Goal: Task Accomplishment & Management: Manage account settings

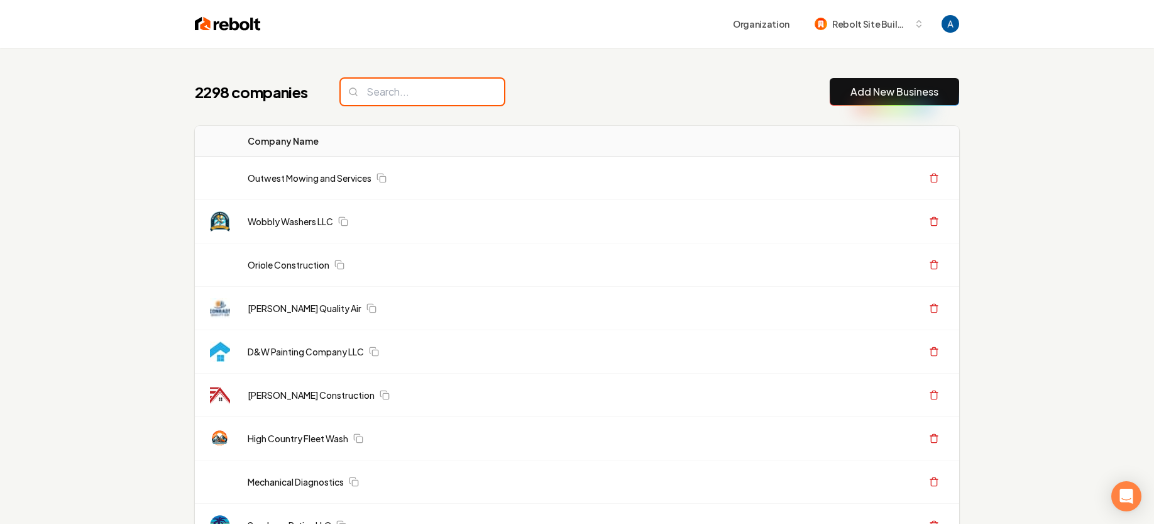
click at [441, 94] on input "search" at bounding box center [422, 92] width 163 height 26
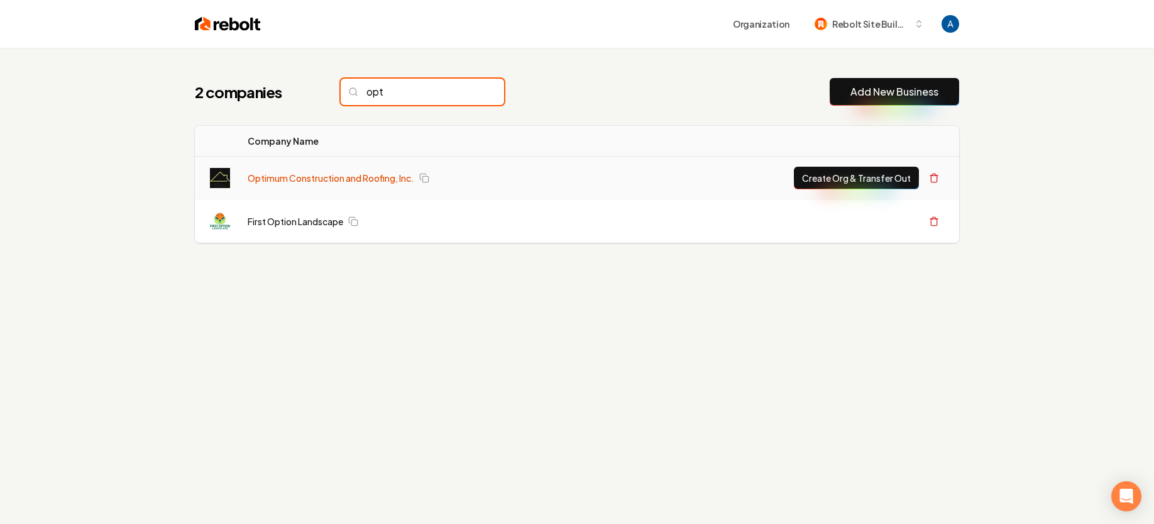
type input "opt"
click at [325, 177] on link "Optimum Construction and Roofing, Inc." at bounding box center [331, 178] width 167 height 13
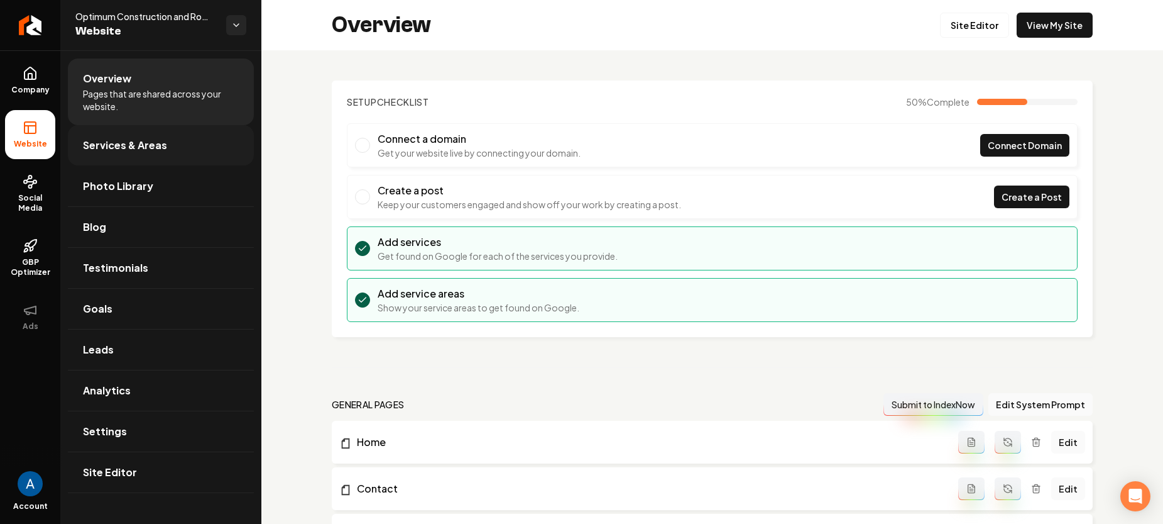
click at [133, 145] on span "Services & Areas" at bounding box center [125, 145] width 84 height 15
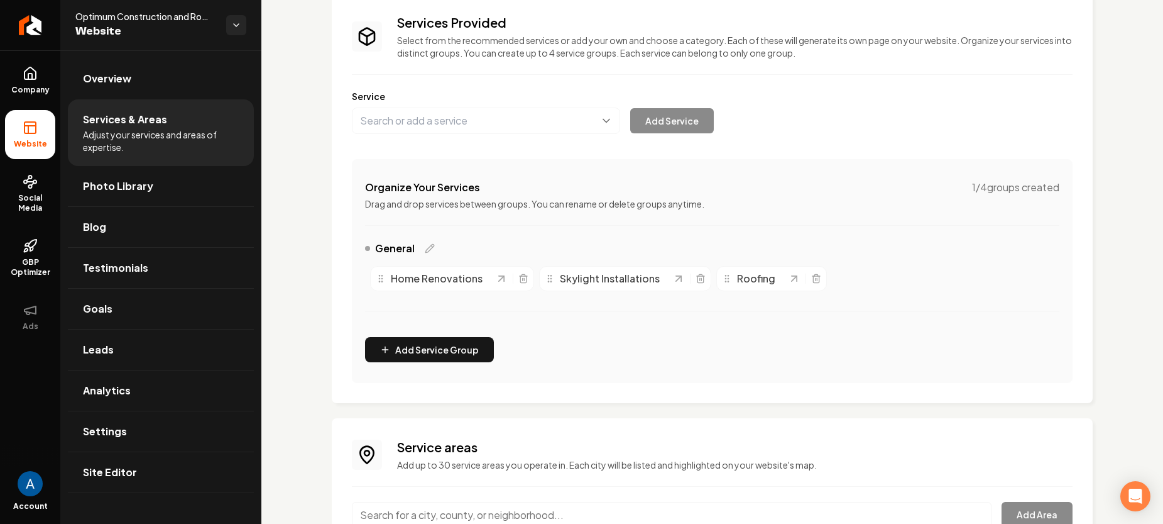
scroll to position [69, 0]
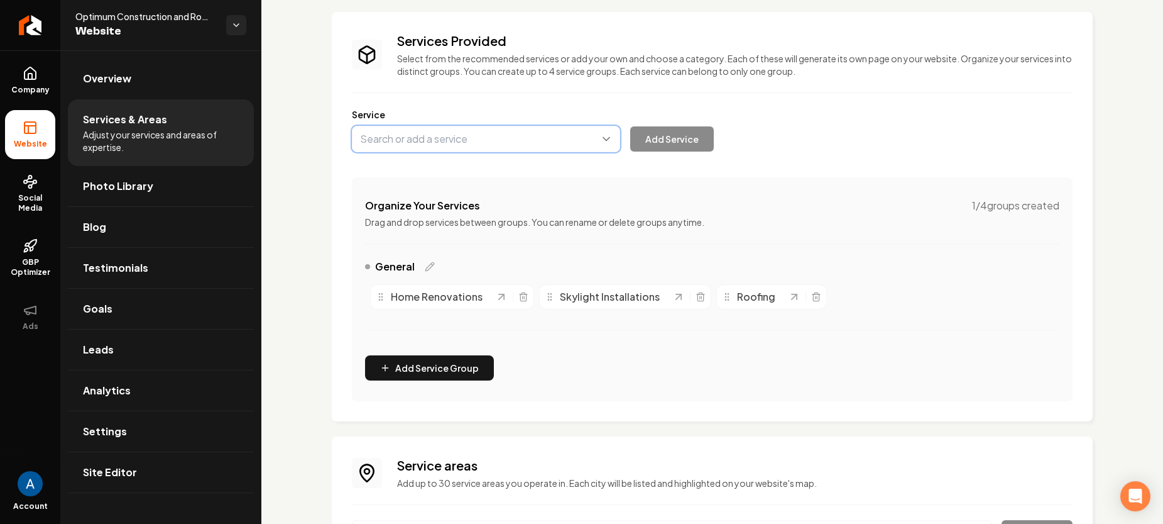
click at [486, 141] on button "Main content area" at bounding box center [486, 139] width 268 height 26
type input "Metal Roofing"
click at [671, 144] on button "Add Service" at bounding box center [672, 138] width 84 height 25
click at [473, 144] on button "Main content area" at bounding box center [486, 139] width 268 height 26
type input "Bathroom Remodeling"
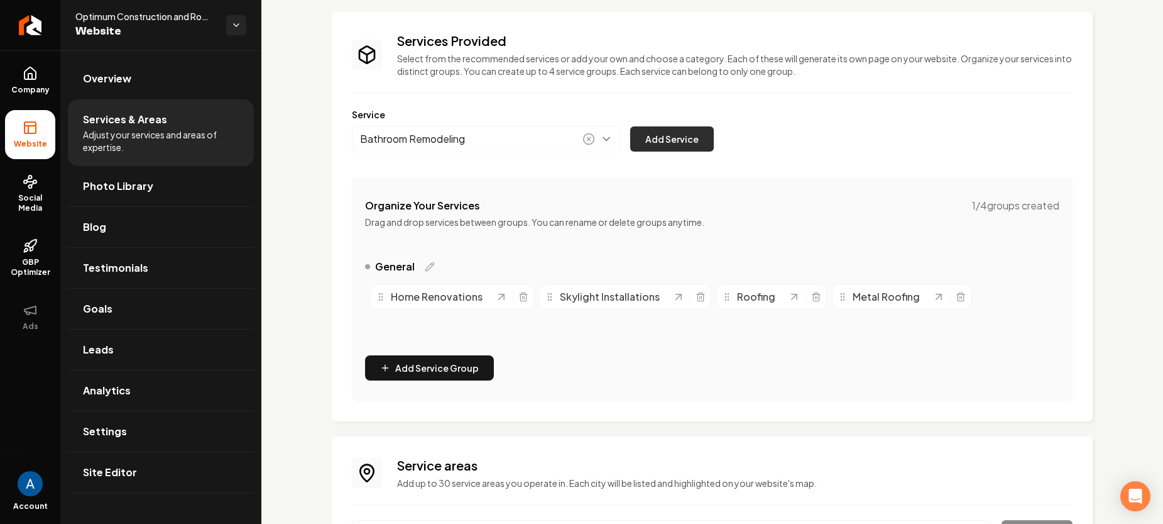
click at [694, 136] on button "Add Service" at bounding box center [672, 138] width 84 height 25
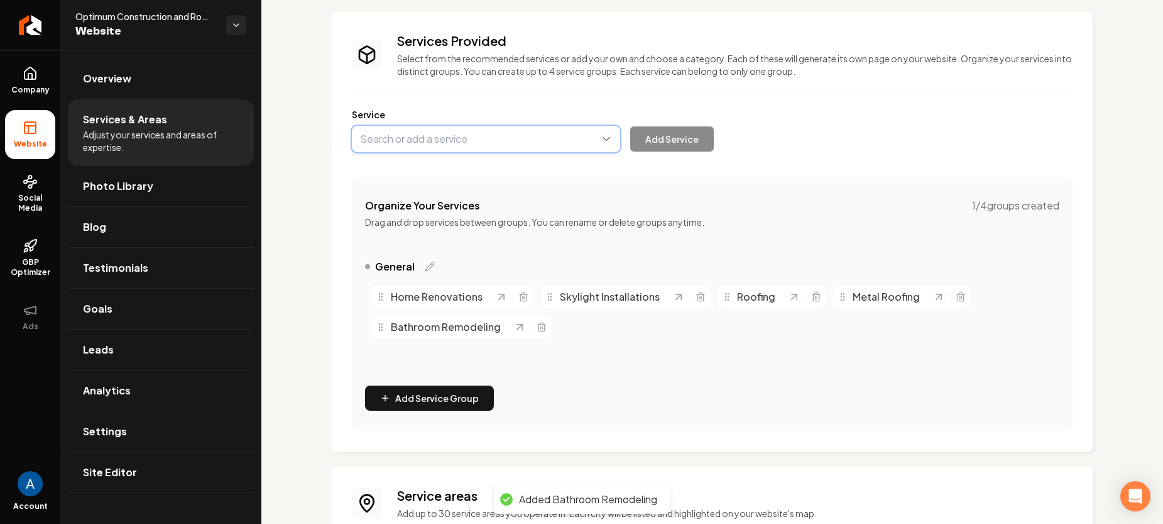
click at [425, 143] on button "Main content area" at bounding box center [486, 139] width 268 height 26
type input "Kitchen Remodeling"
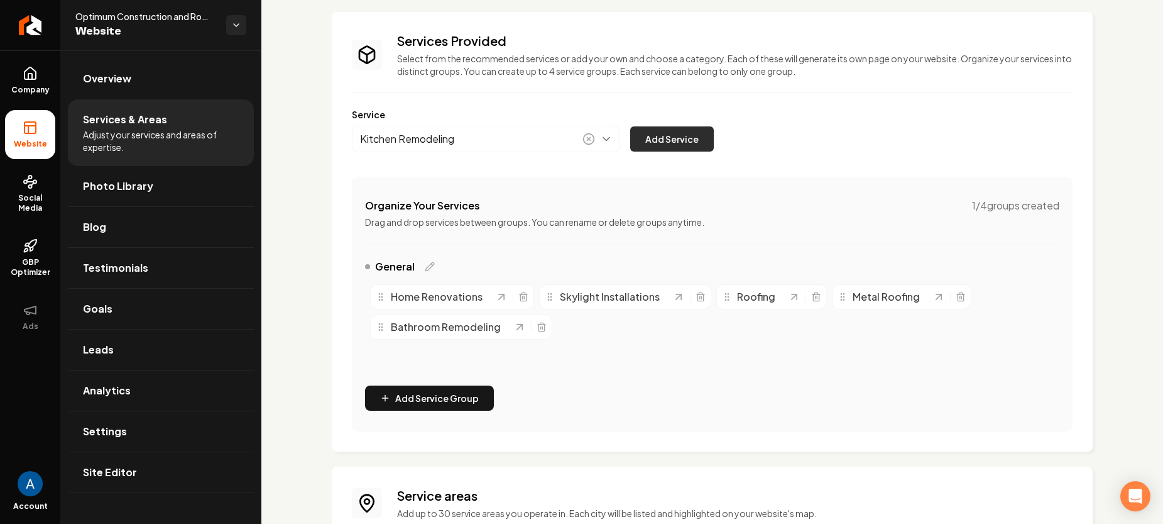
click at [671, 140] on button "Add Service" at bounding box center [672, 138] width 84 height 25
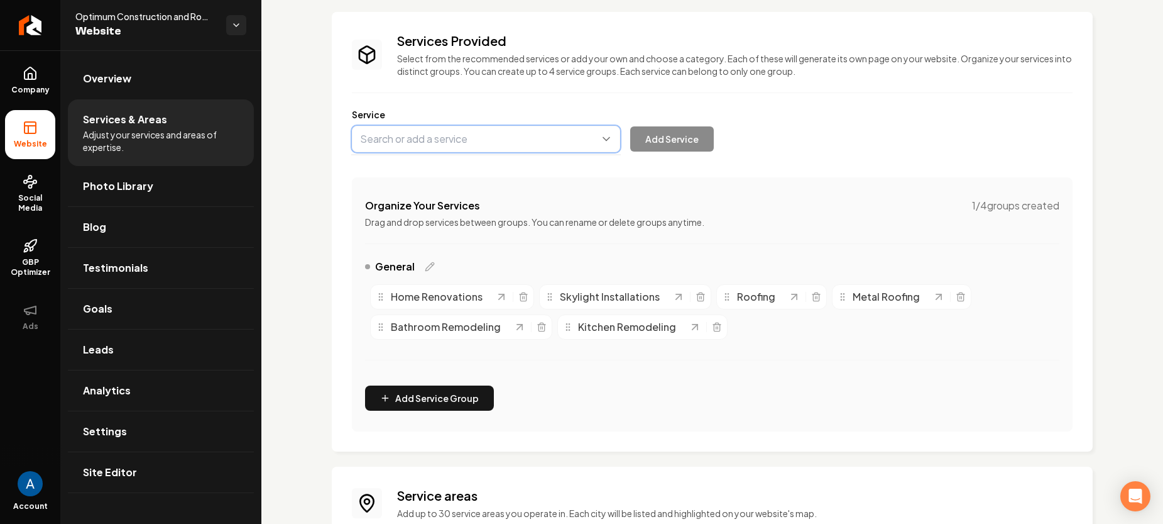
click at [494, 145] on button "Main content area" at bounding box center [486, 139] width 268 height 26
type input "Home Additions"
click at [682, 136] on button "Add Service" at bounding box center [672, 138] width 84 height 25
click at [96, 75] on span "Overview" at bounding box center [107, 78] width 48 height 15
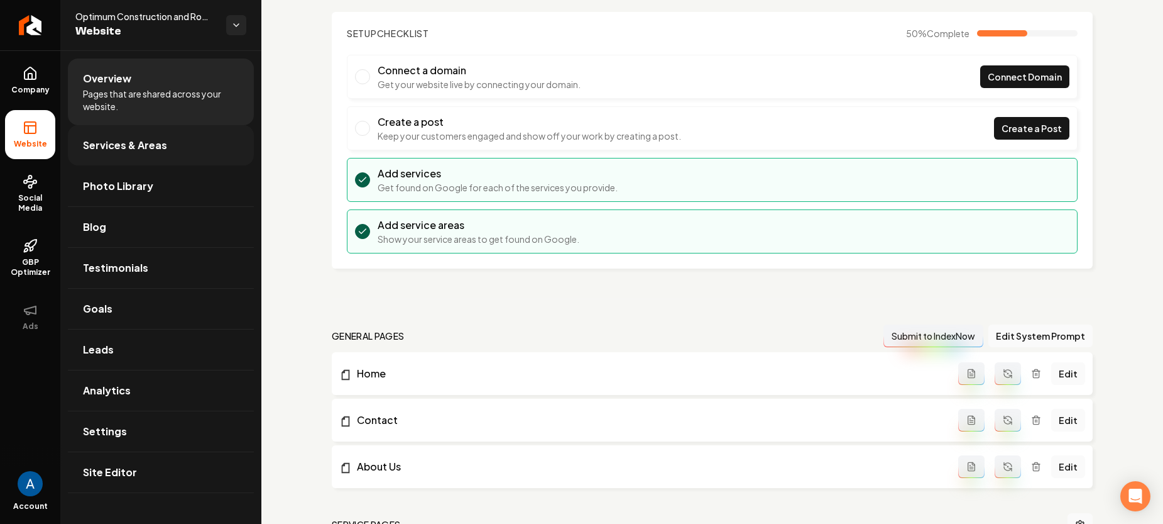
click at [104, 138] on span "Services & Areas" at bounding box center [125, 145] width 84 height 15
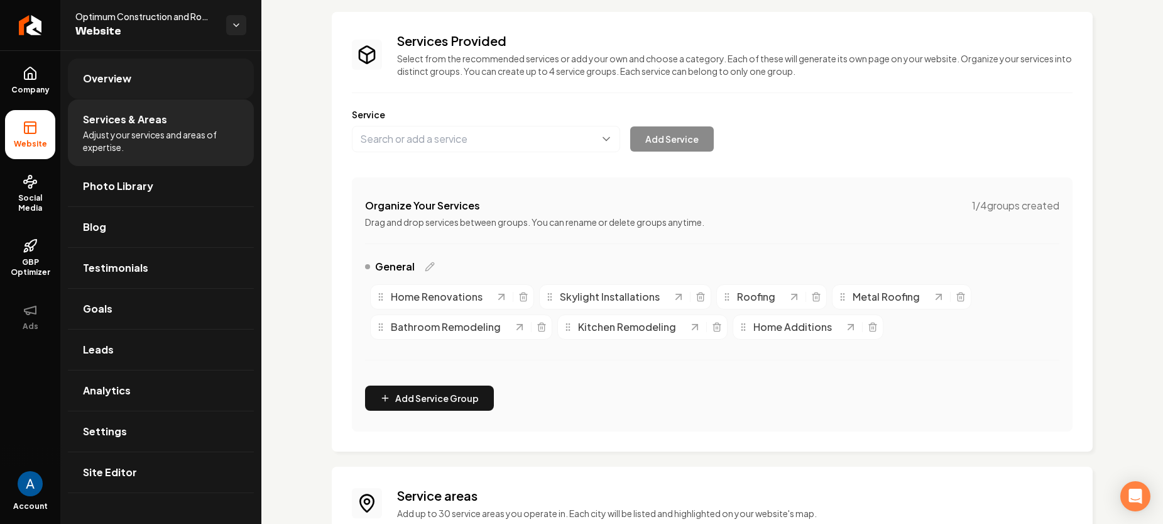
click at [122, 84] on span "Overview" at bounding box center [107, 78] width 48 height 15
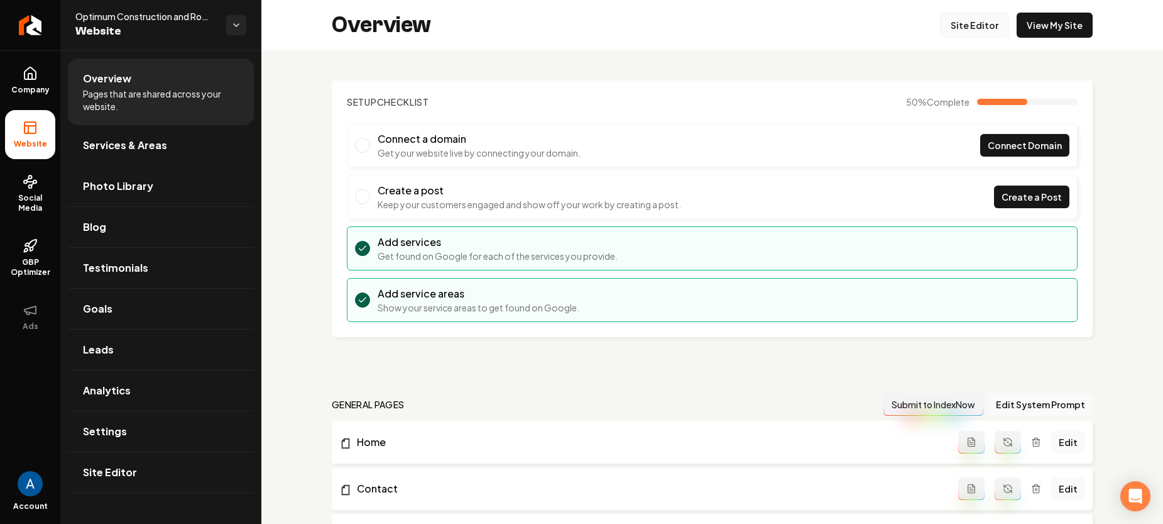
click at [967, 23] on link "Site Editor" at bounding box center [974, 25] width 69 height 25
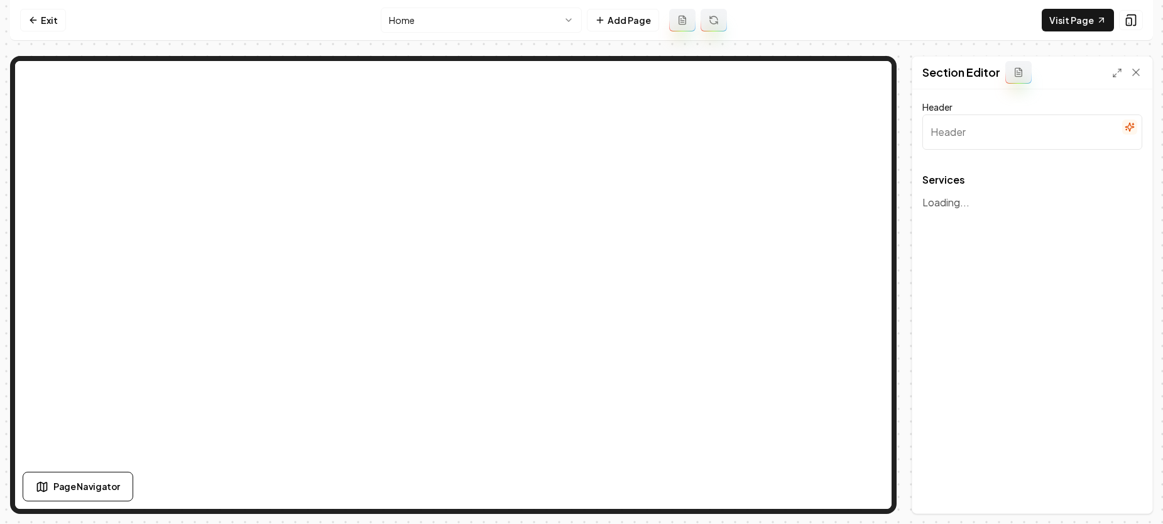
type input "Comprehensive Roofing & Construction Services"
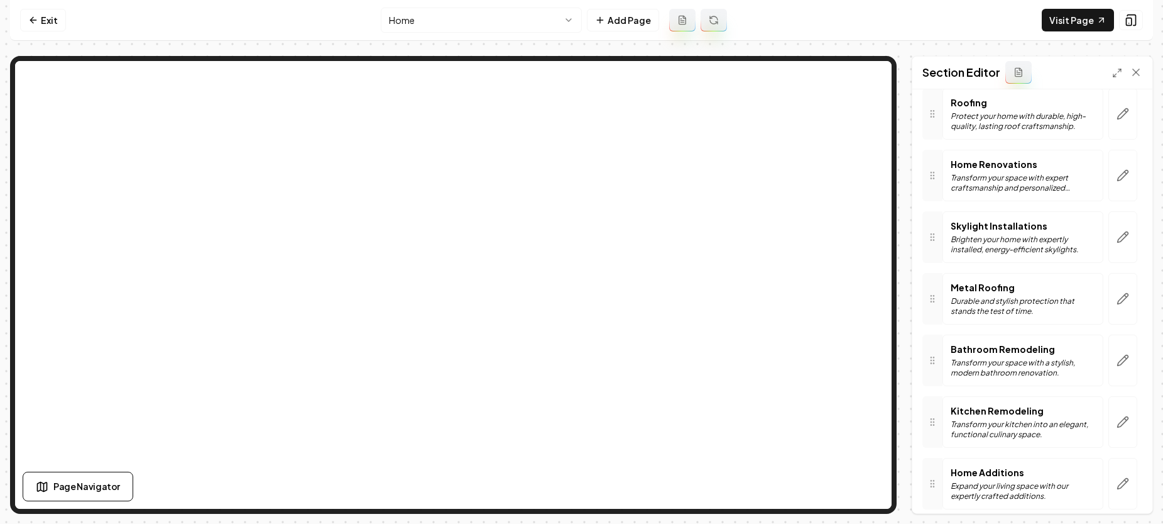
scroll to position [118, 0]
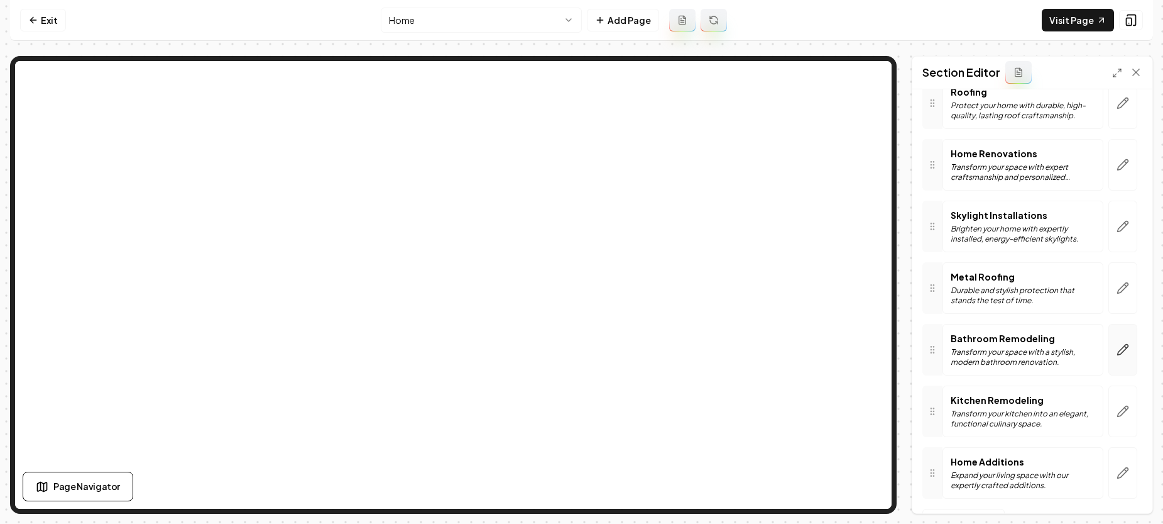
click at [1109, 361] on button "button" at bounding box center [1123, 350] width 29 height 52
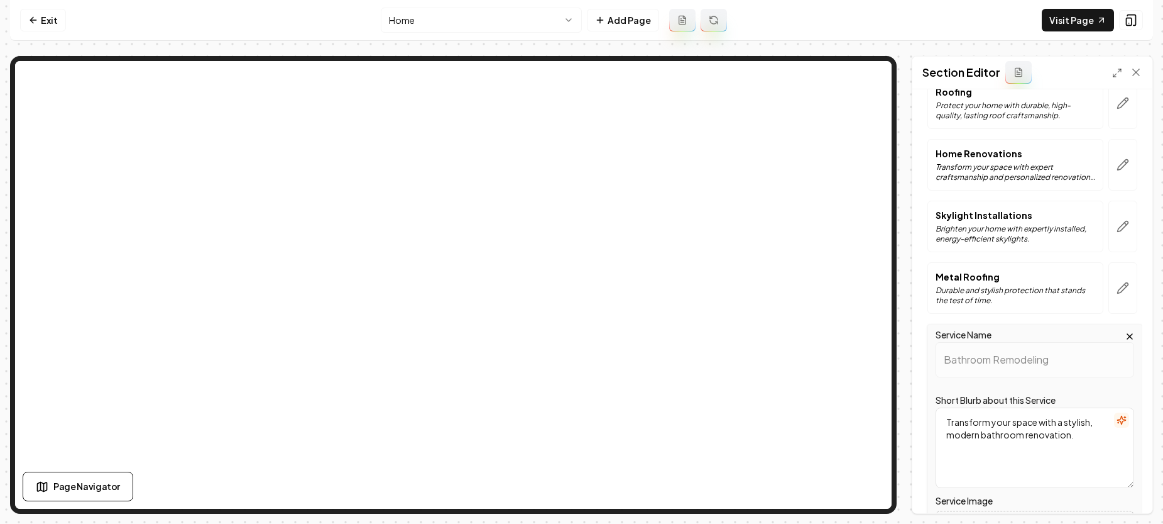
scroll to position [364, 0]
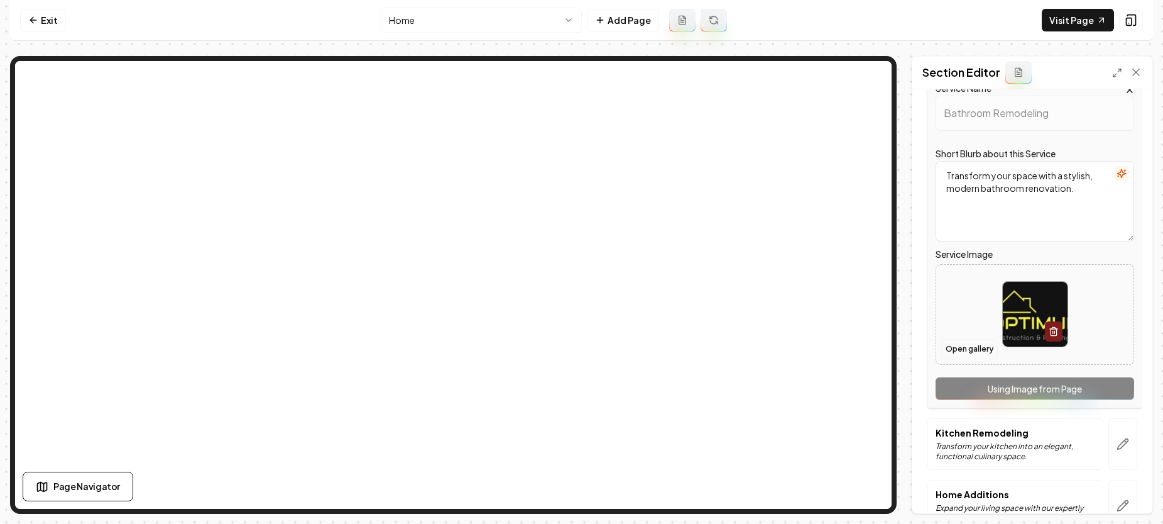
click at [957, 354] on button "Open gallery" at bounding box center [969, 349] width 57 height 20
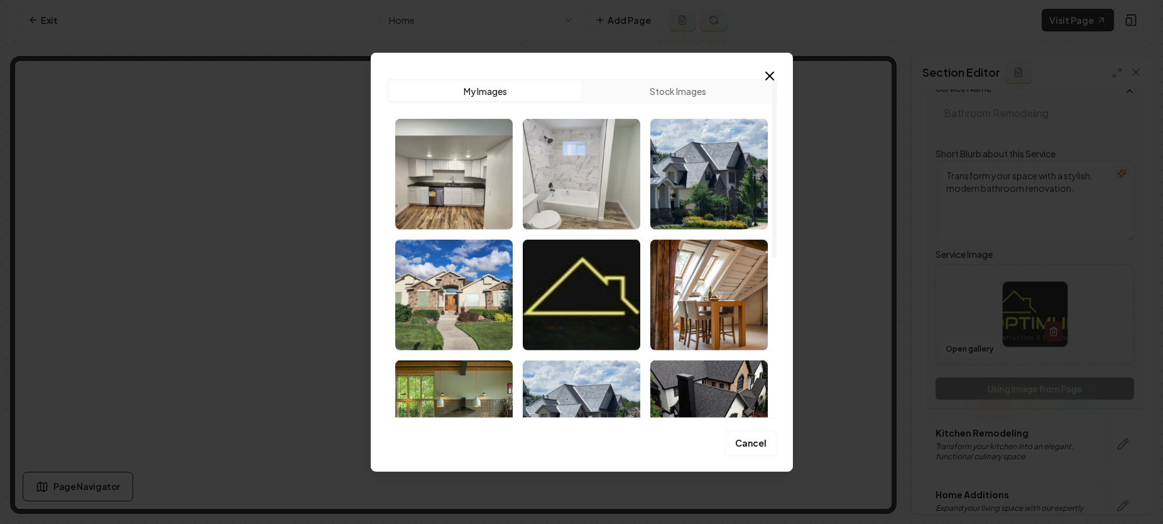
click at [576, 191] on img "Select image image_68c09bf75c7cd75eb84308fd.webp" at bounding box center [582, 173] width 118 height 111
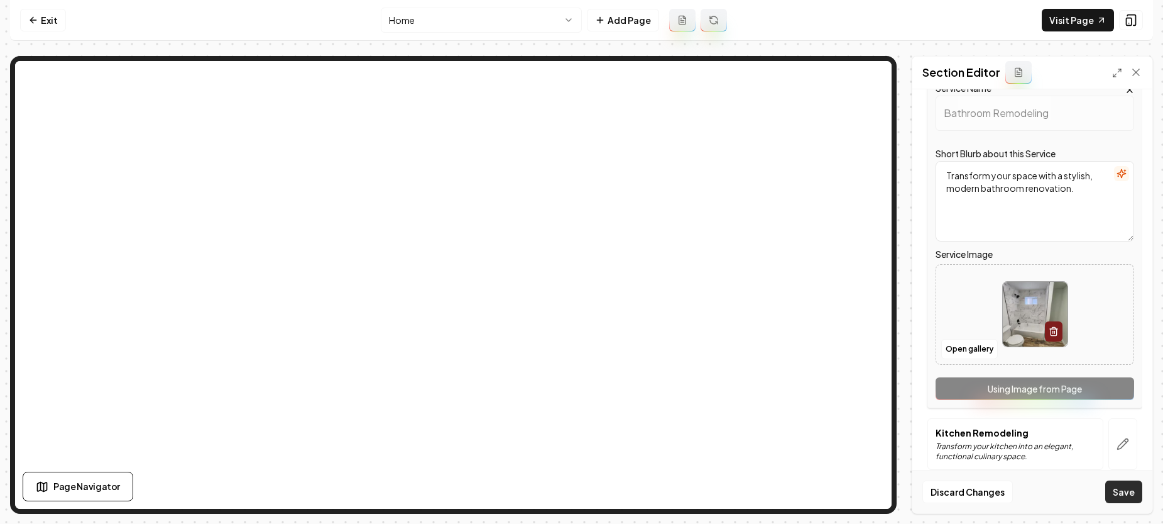
click at [1130, 496] on button "Save" at bounding box center [1124, 491] width 37 height 23
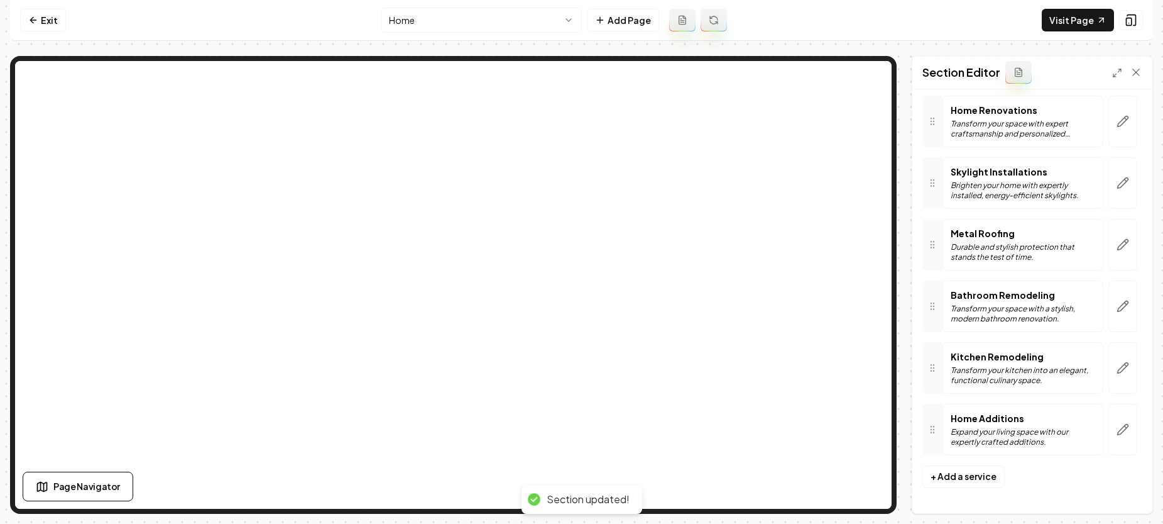
scroll to position [161, 0]
click at [32, 20] on icon at bounding box center [33, 20] width 6 height 0
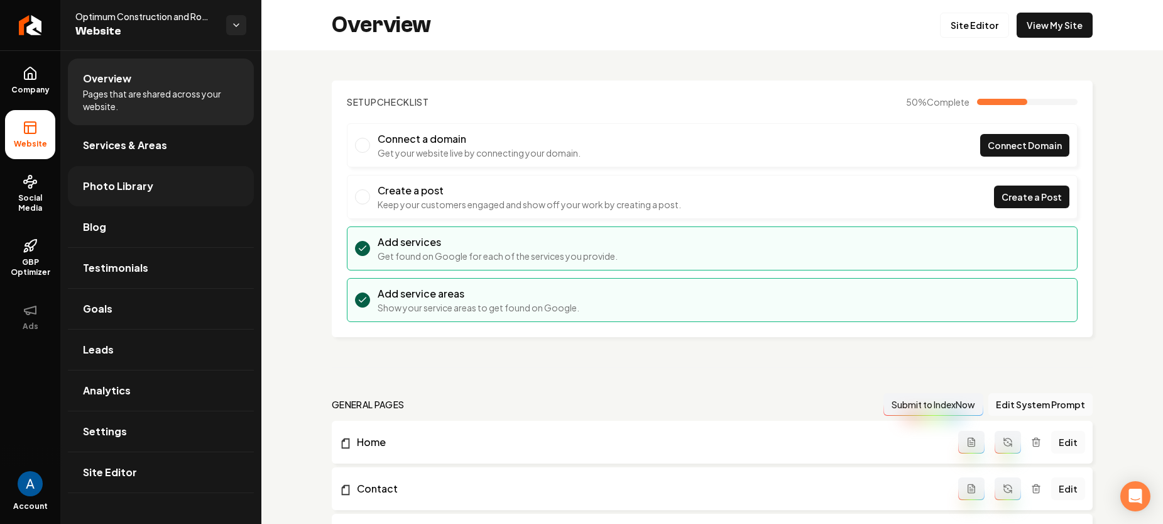
click at [116, 189] on span "Photo Library" at bounding box center [118, 185] width 70 height 15
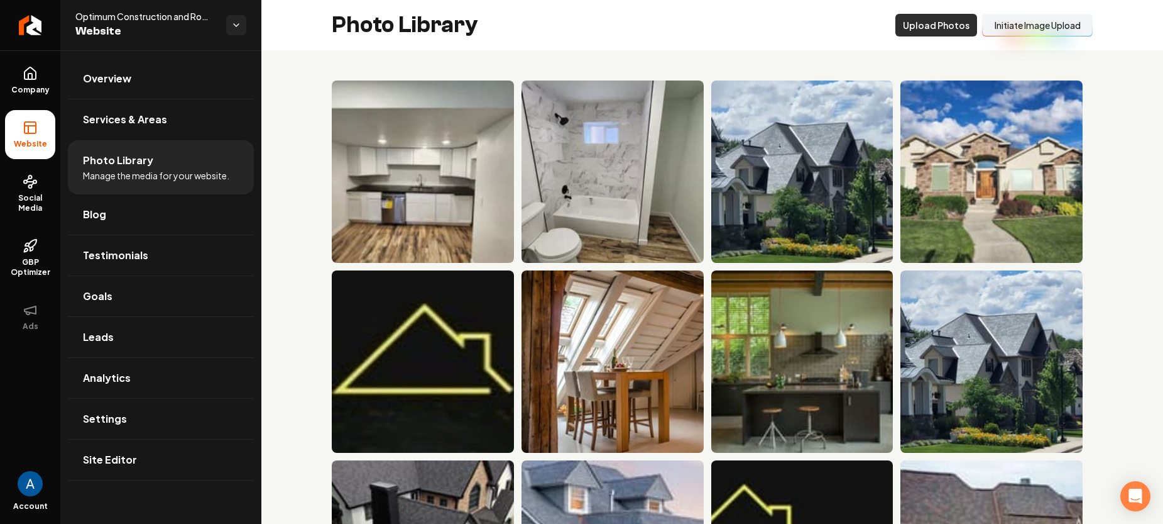
click at [921, 30] on button "Upload Photos" at bounding box center [937, 25] width 82 height 23
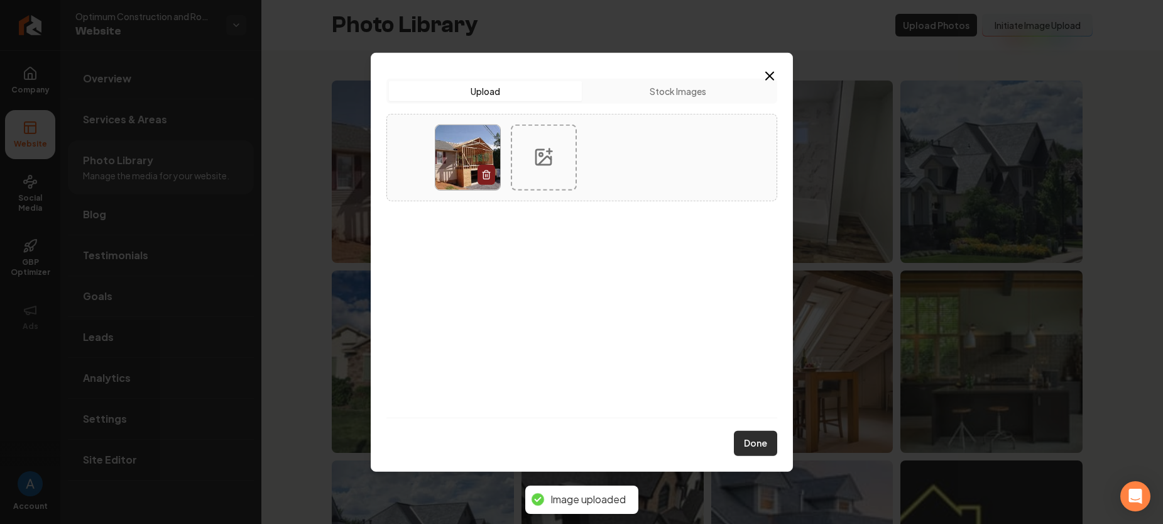
click at [760, 451] on button "Done" at bounding box center [755, 443] width 43 height 25
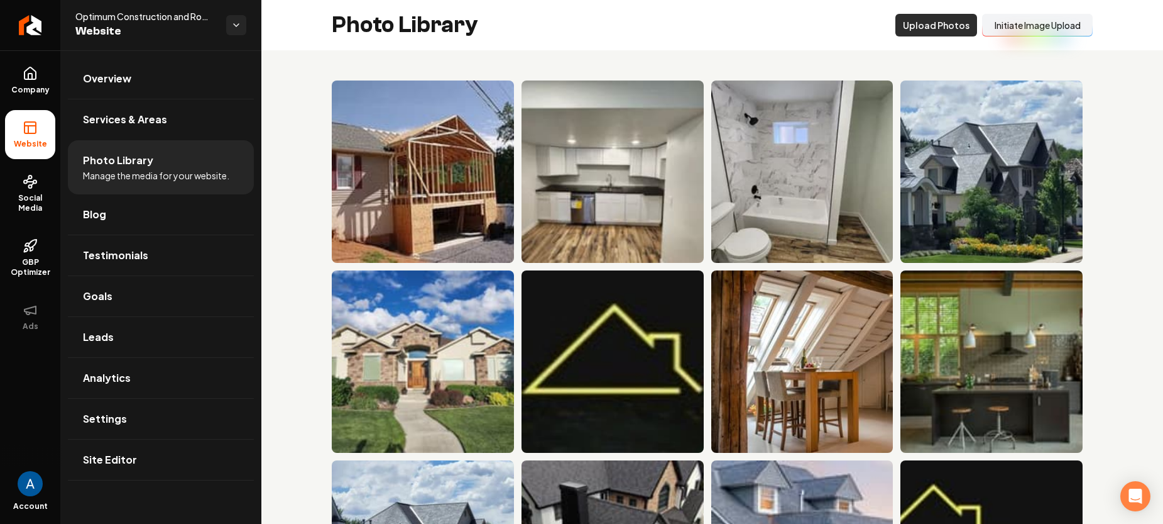
click at [931, 26] on button "Upload Photos" at bounding box center [937, 25] width 82 height 23
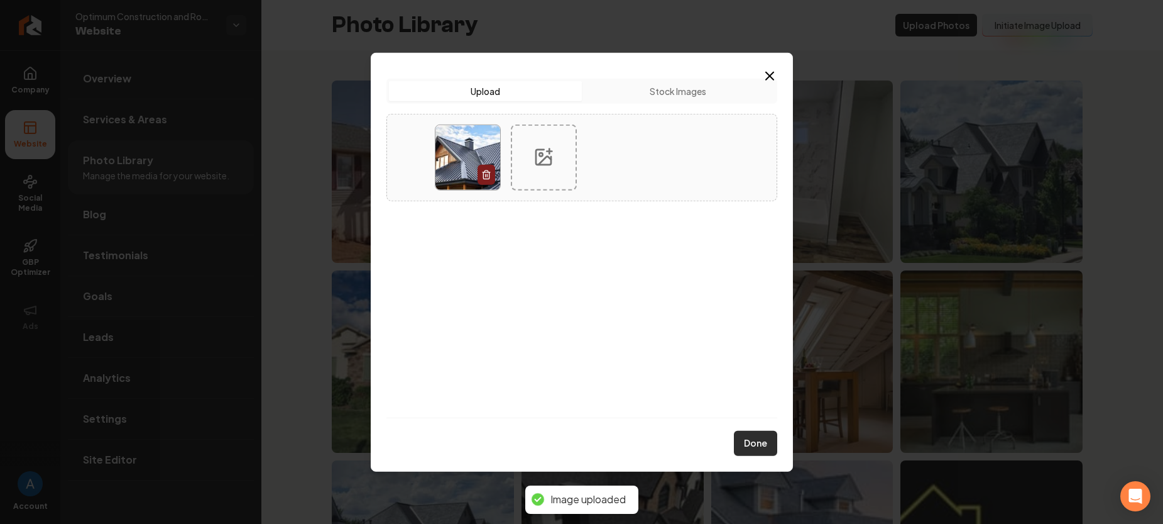
click at [759, 444] on button "Done" at bounding box center [755, 443] width 43 height 25
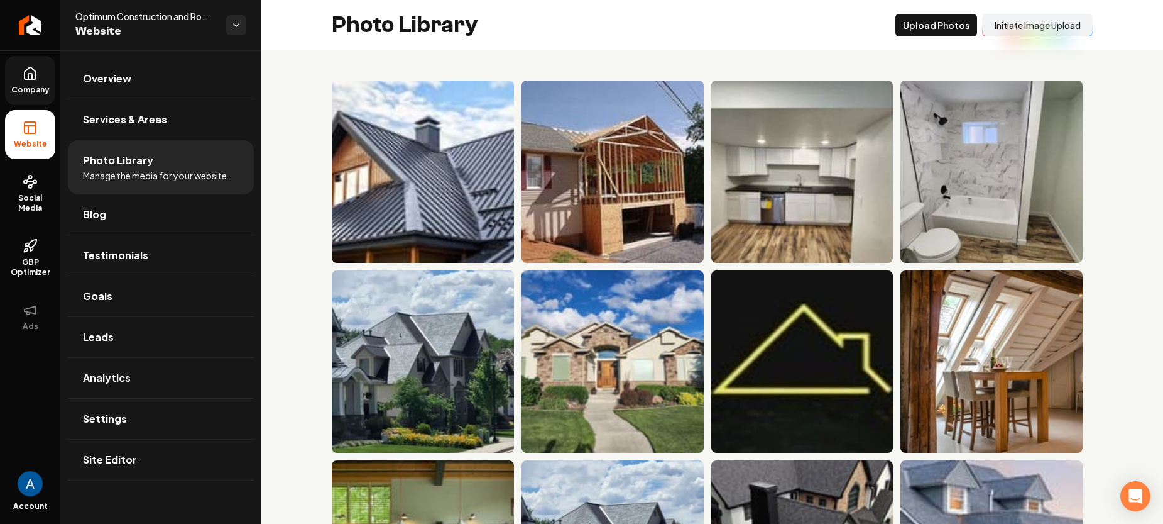
click at [23, 71] on icon at bounding box center [30, 73] width 15 height 15
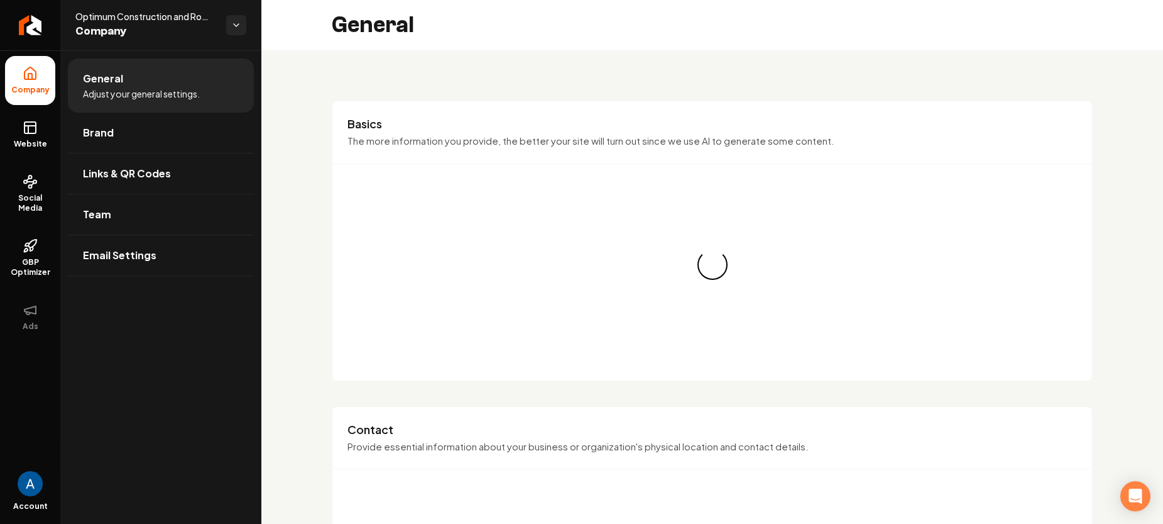
click at [113, 78] on span "General" at bounding box center [103, 78] width 40 height 15
click at [48, 135] on link "Website" at bounding box center [30, 134] width 50 height 49
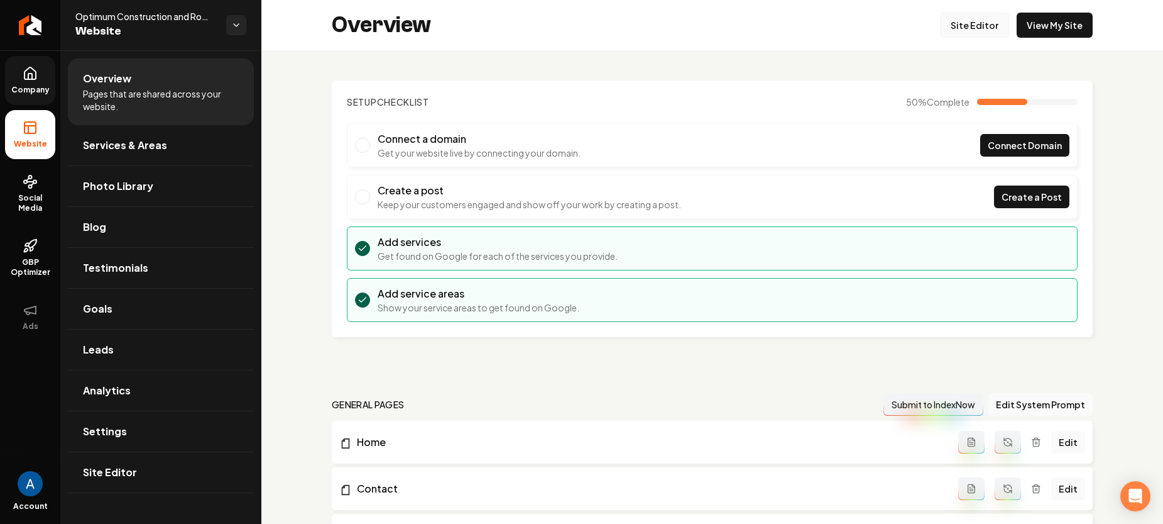
click at [959, 24] on link "Site Editor" at bounding box center [974, 25] width 69 height 25
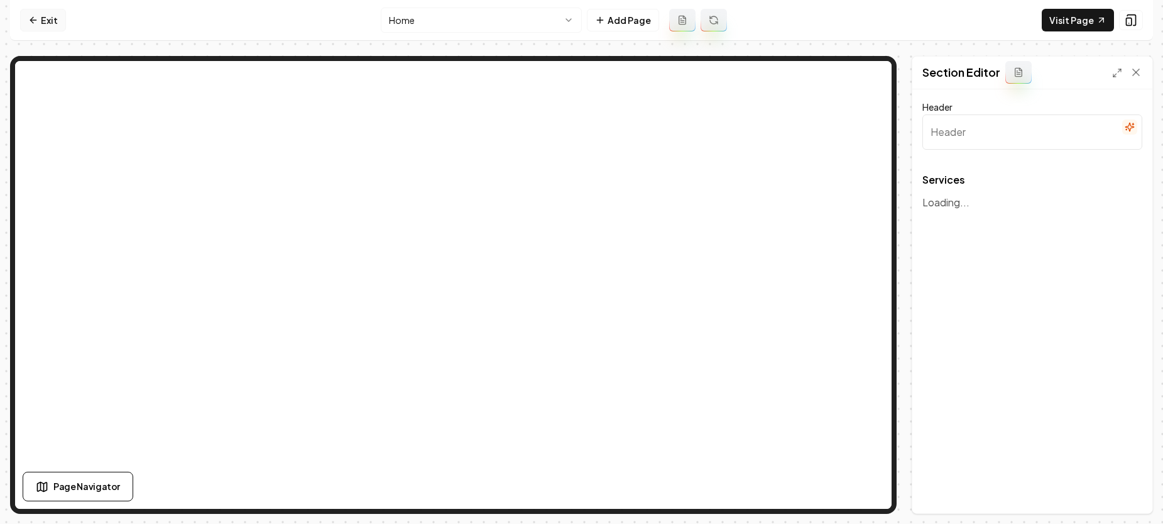
click at [40, 22] on link "Exit" at bounding box center [43, 20] width 46 height 23
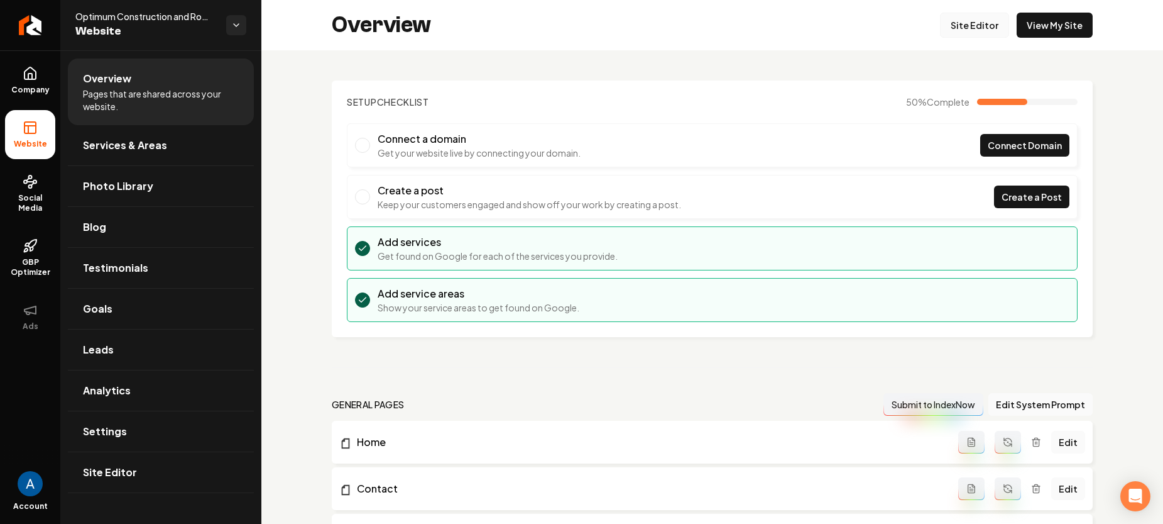
click at [949, 28] on link "Site Editor" at bounding box center [974, 25] width 69 height 25
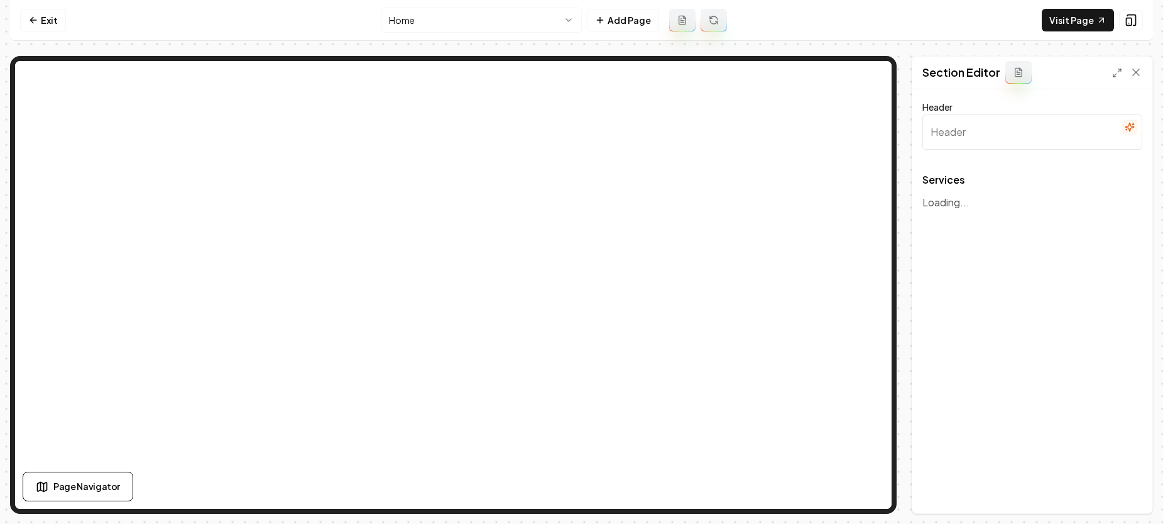
type input "Comprehensive Roofing & Construction Services"
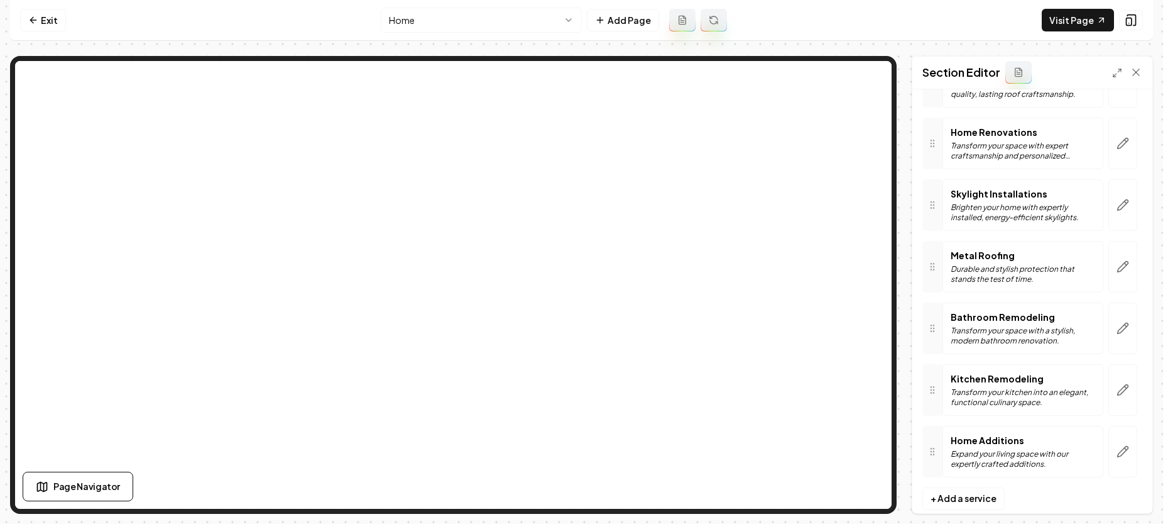
scroll to position [161, 0]
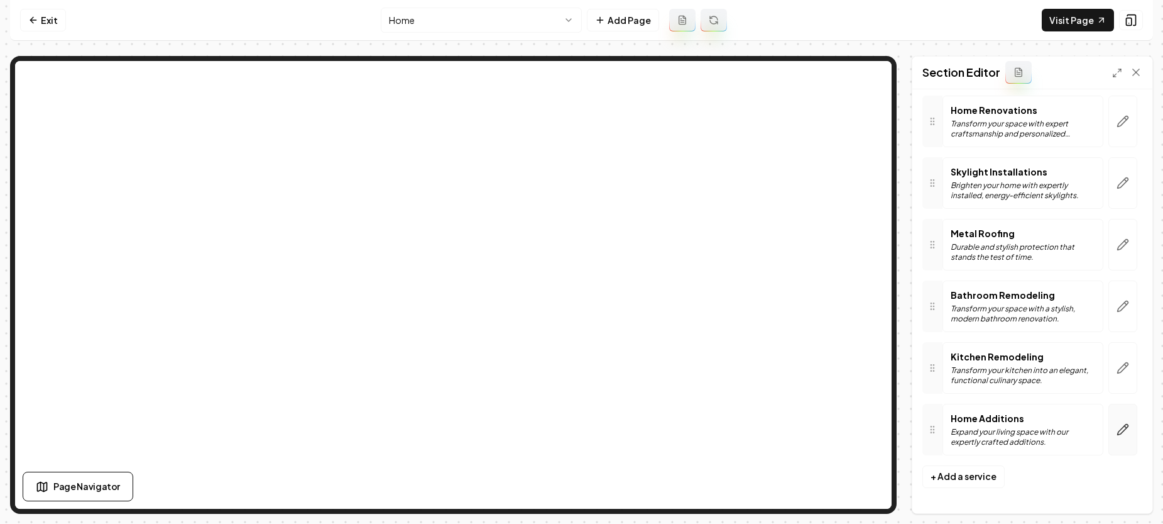
click at [1121, 444] on button "button" at bounding box center [1123, 429] width 29 height 52
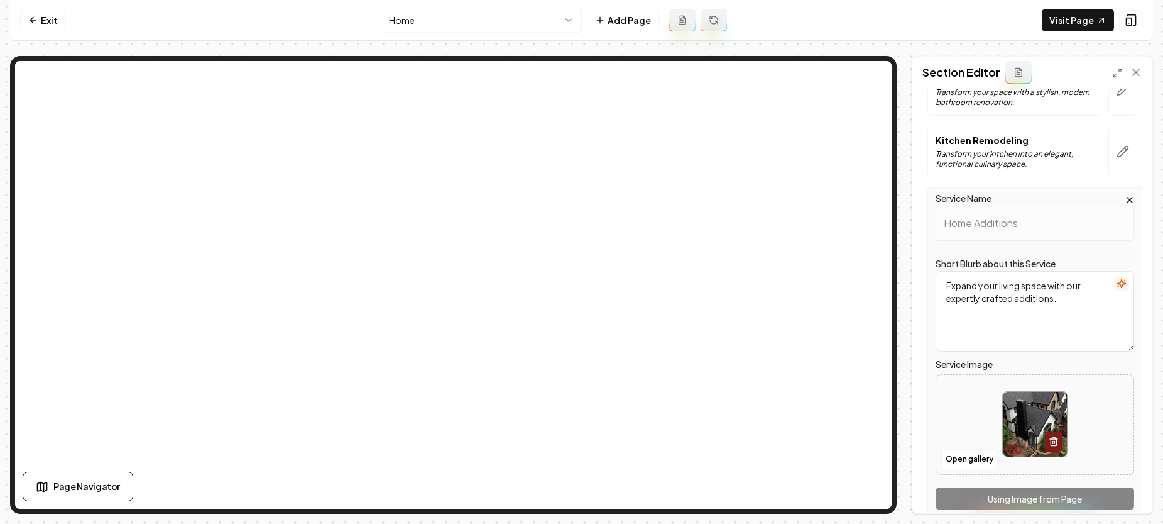
scroll to position [440, 0]
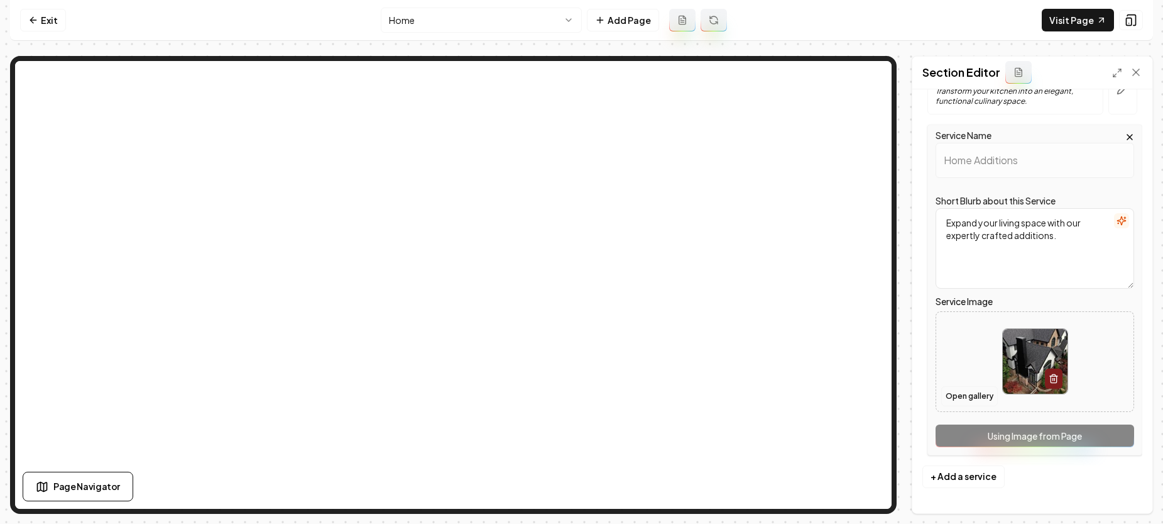
click at [955, 400] on button "Open gallery" at bounding box center [969, 396] width 57 height 20
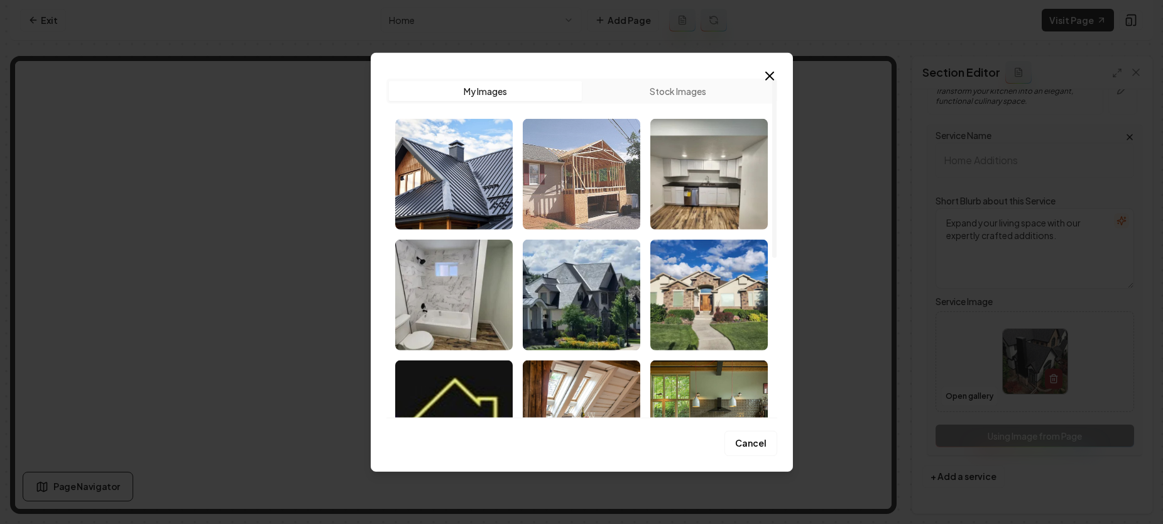
click at [581, 172] on img "Select image image_68c195e15c7cd75eb8e62fcc.jpg" at bounding box center [582, 173] width 118 height 111
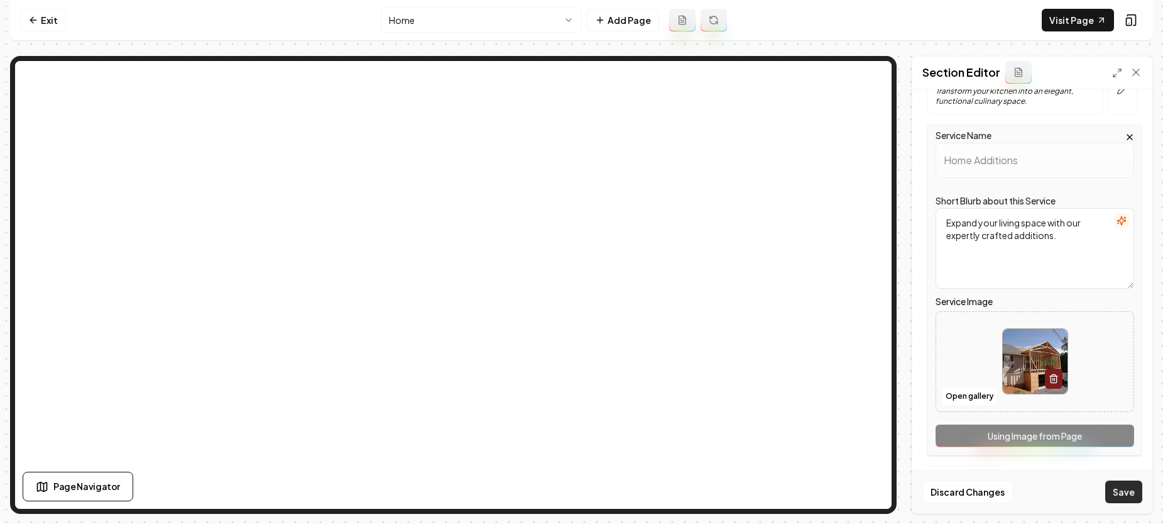
click at [1112, 486] on button "Save" at bounding box center [1124, 491] width 37 height 23
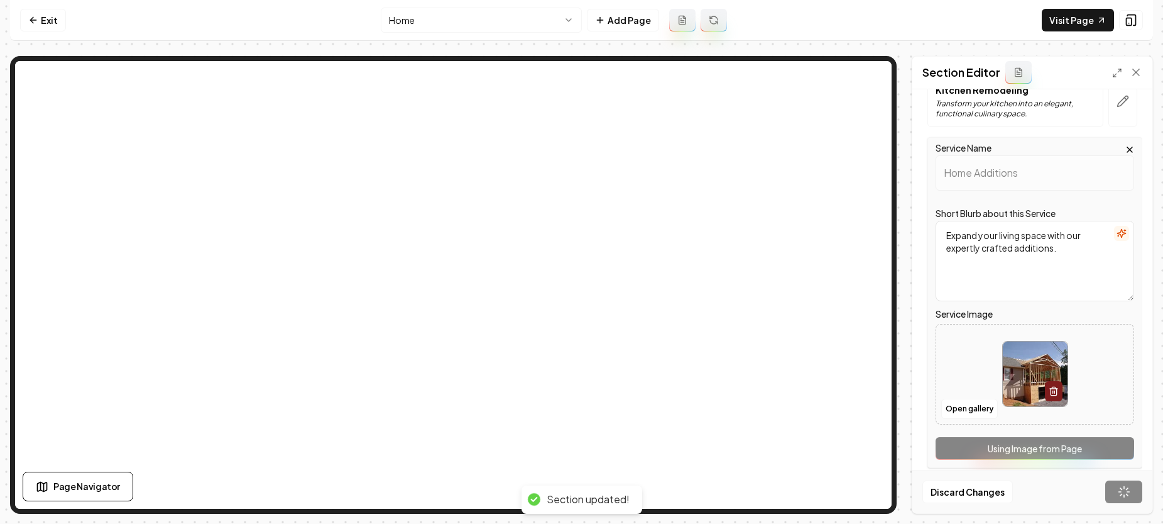
scroll to position [161, 0]
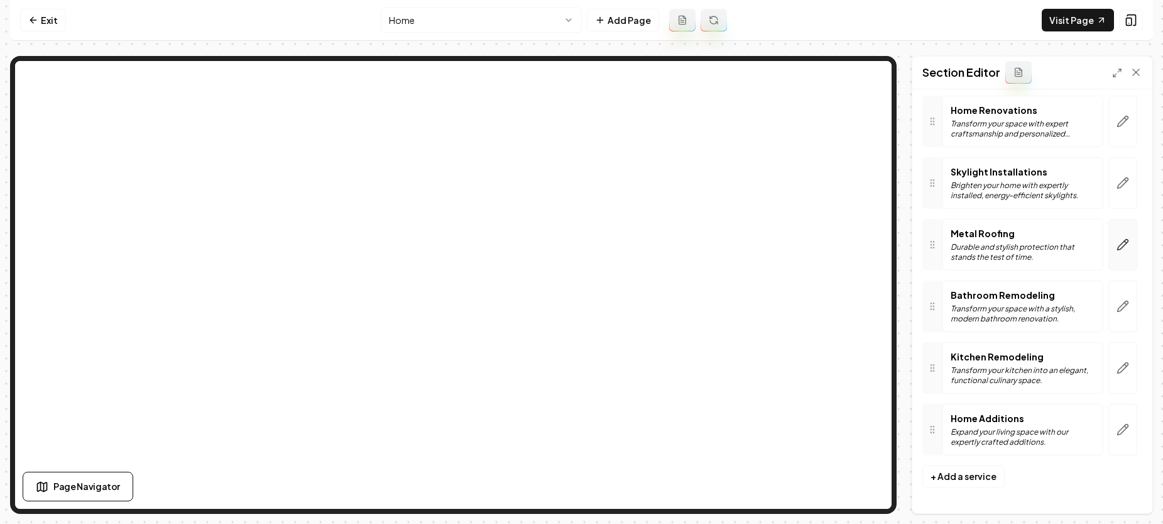
click at [1117, 245] on icon "button" at bounding box center [1123, 244] width 13 height 13
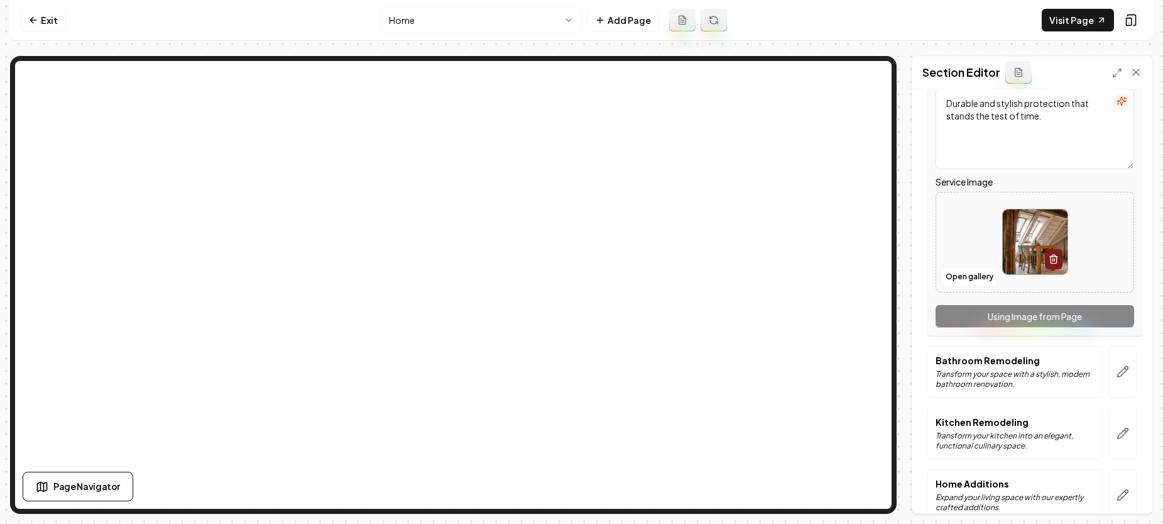
scroll to position [389, 0]
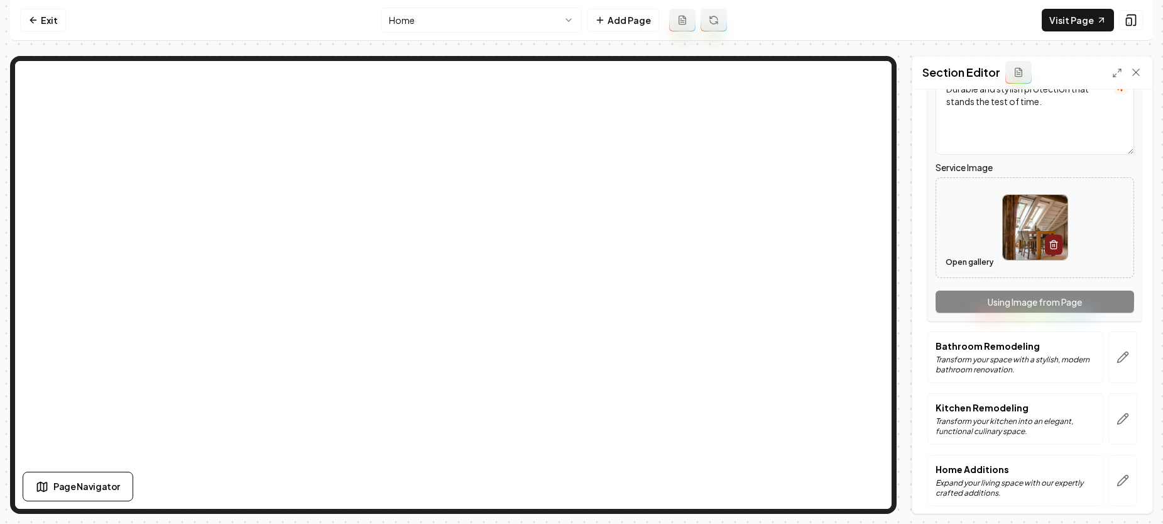
click at [968, 265] on button "Open gallery" at bounding box center [969, 262] width 57 height 20
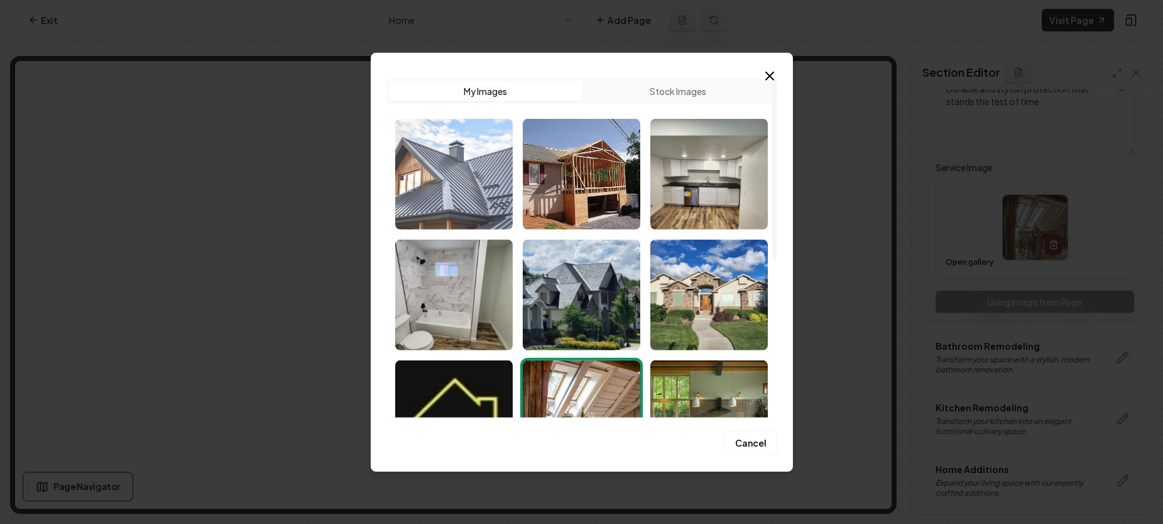
click at [459, 170] on img "Select image image_68c196075c7cd75eb8e70aee.jpeg" at bounding box center [454, 173] width 118 height 111
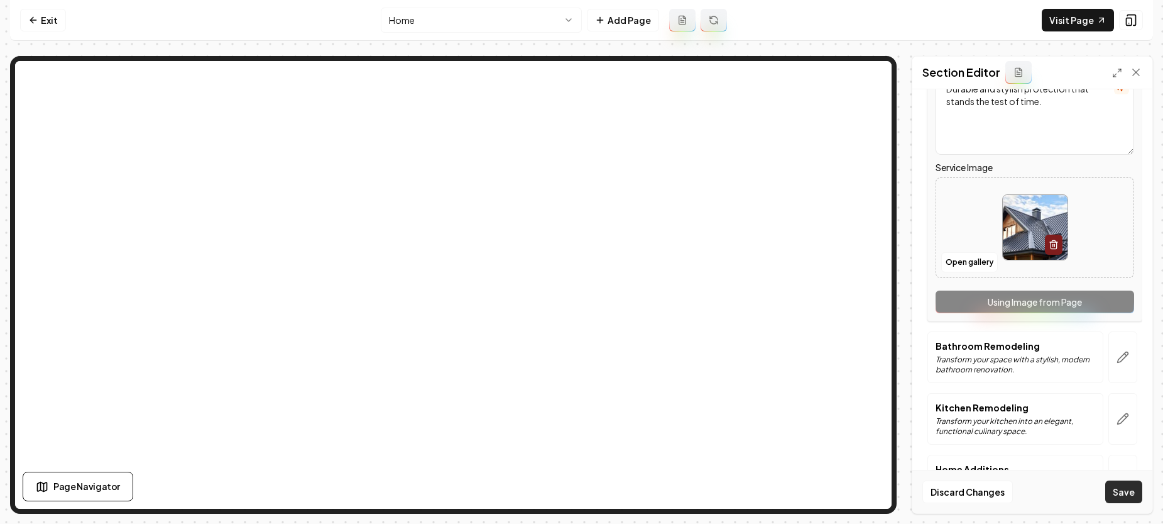
click at [1115, 485] on button "Save" at bounding box center [1124, 491] width 37 height 23
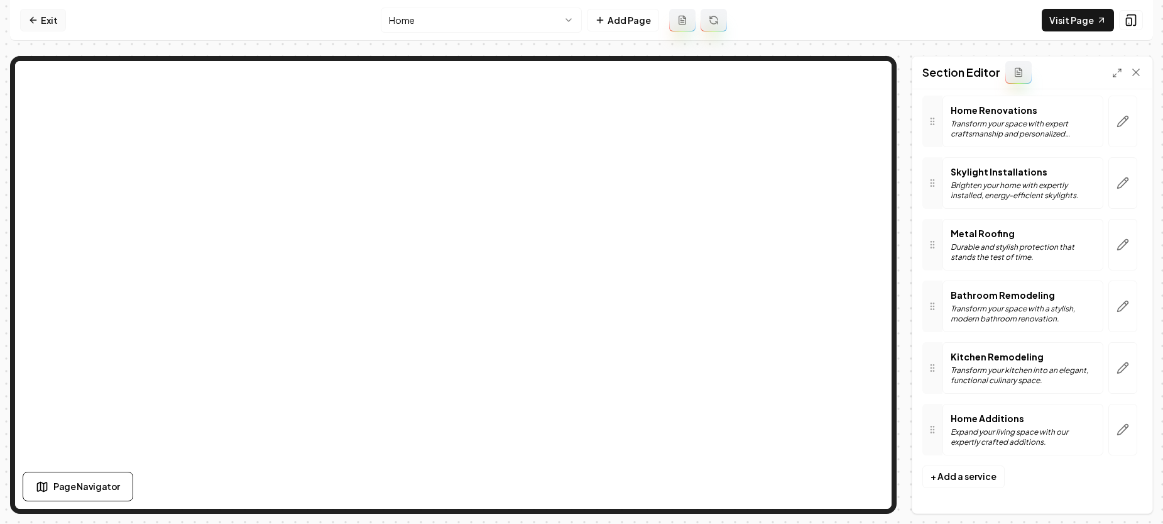
click at [48, 24] on link "Exit" at bounding box center [43, 20] width 46 height 23
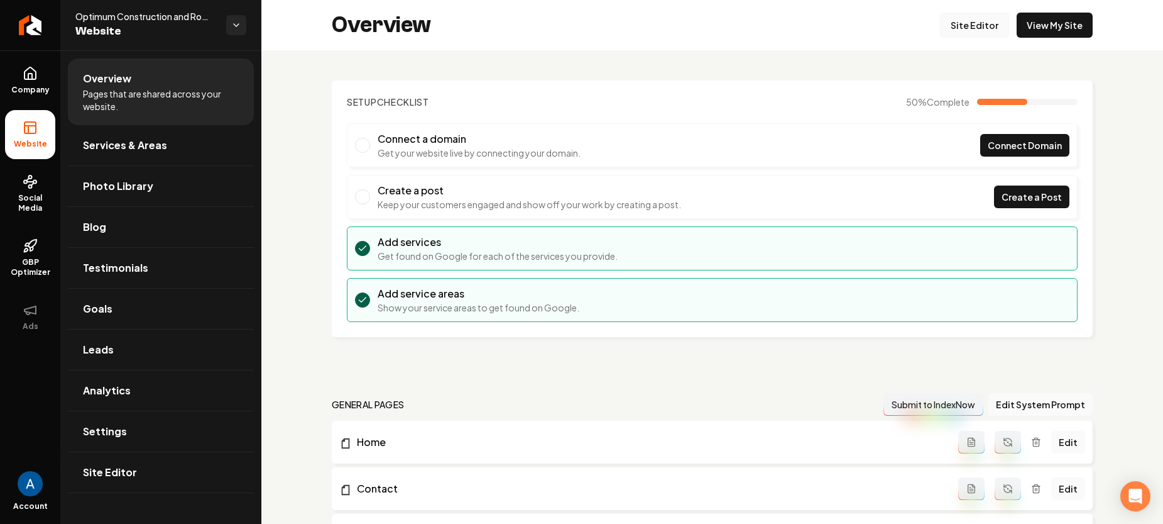
click at [958, 26] on link "Site Editor" at bounding box center [974, 25] width 69 height 25
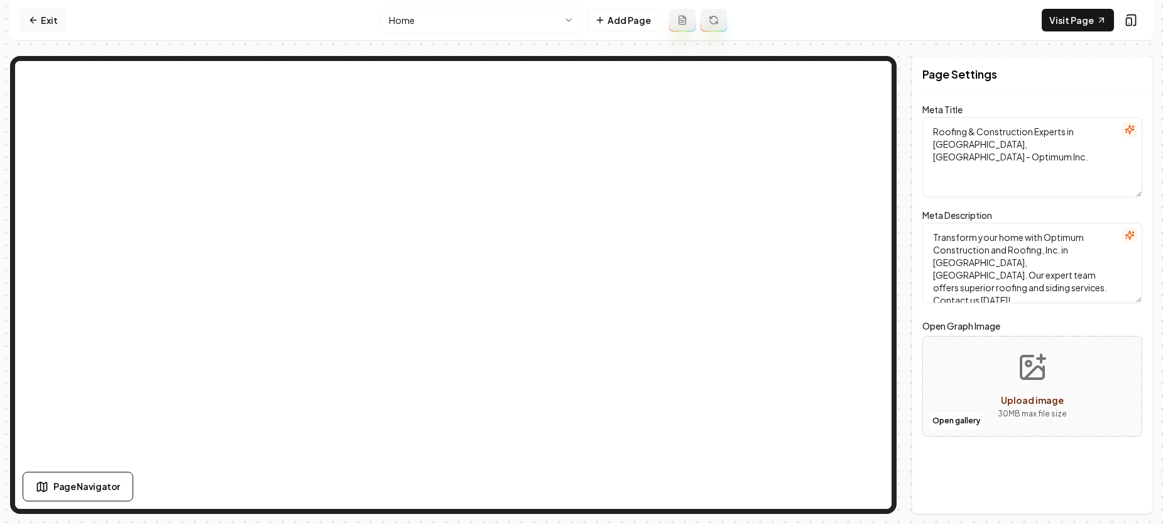
click at [53, 20] on link "Exit" at bounding box center [43, 20] width 46 height 23
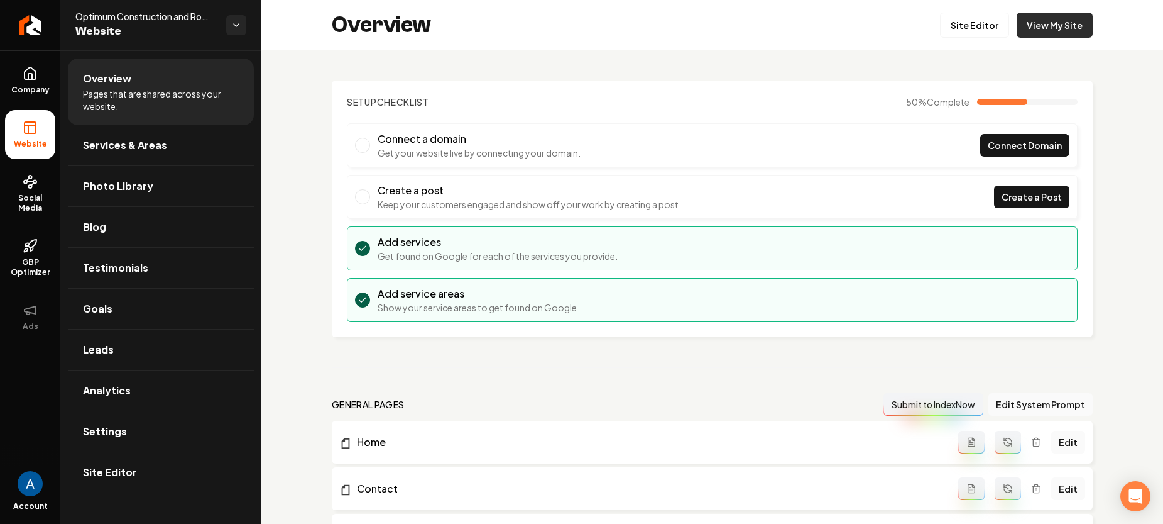
click at [1051, 23] on link "View My Site" at bounding box center [1055, 25] width 76 height 25
click at [130, 138] on span "Services & Areas" at bounding box center [125, 145] width 84 height 15
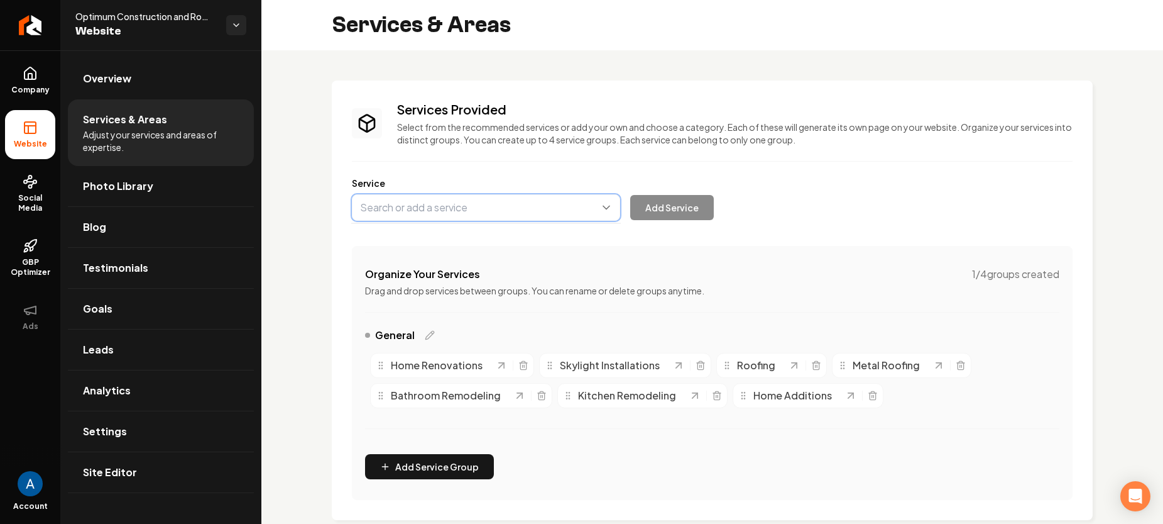
click at [442, 197] on button "Main content area" at bounding box center [486, 207] width 268 height 26
type input "Basement Finishes"
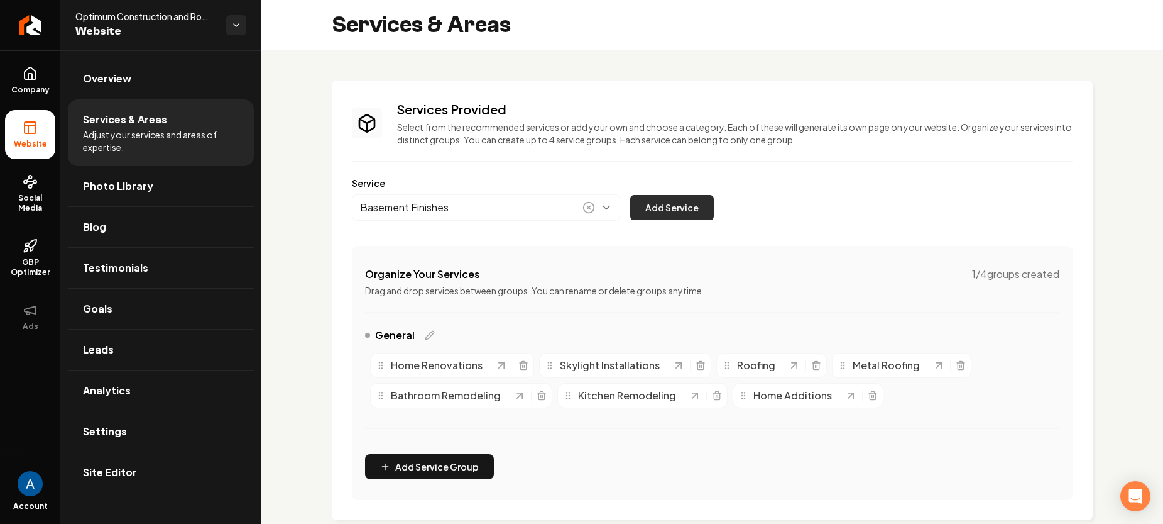
click at [660, 215] on button "Add Service" at bounding box center [672, 207] width 84 height 25
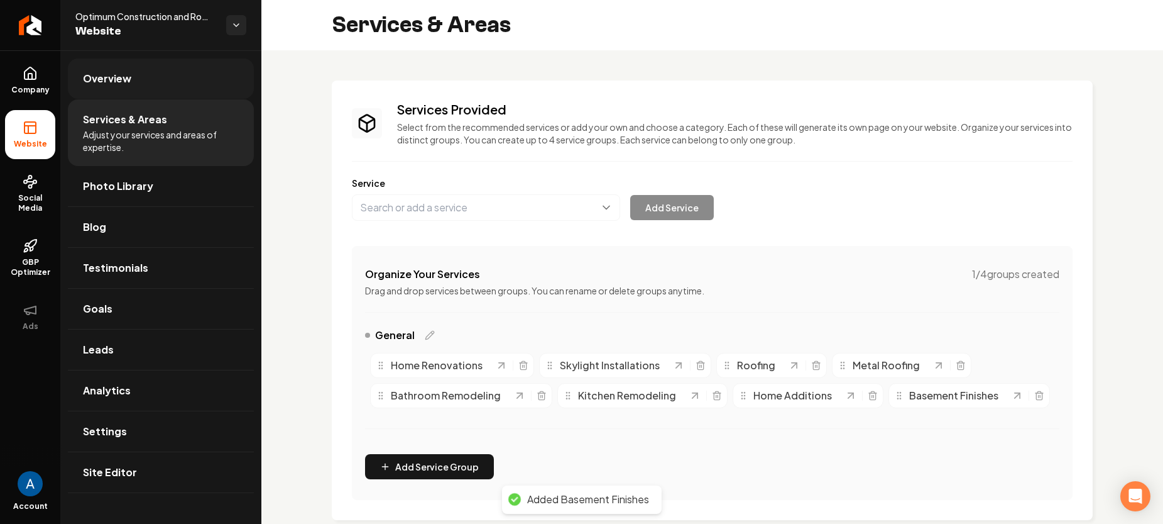
click at [120, 79] on span "Overview" at bounding box center [107, 78] width 48 height 15
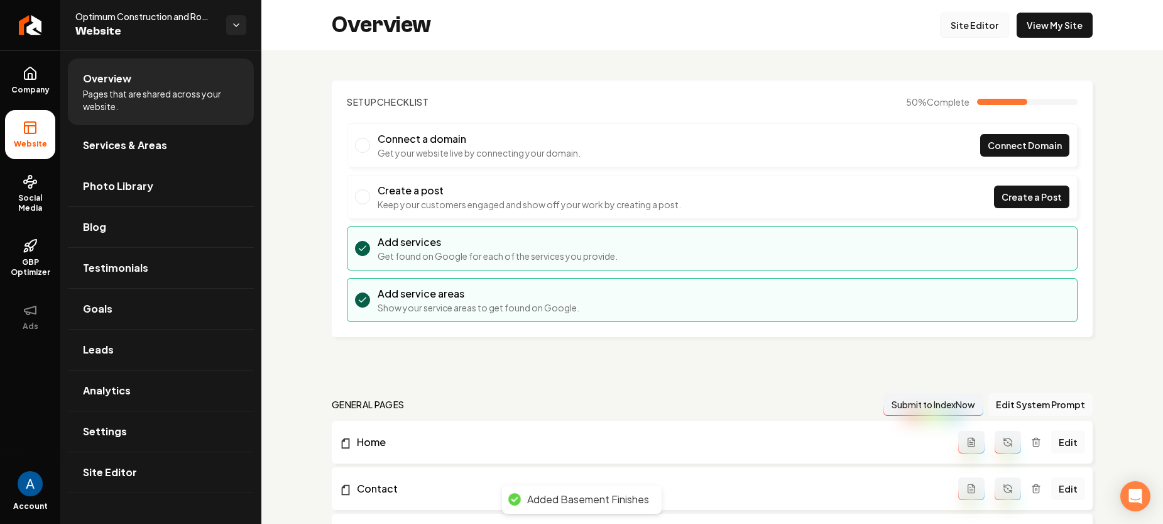
click at [950, 28] on link "Site Editor" at bounding box center [974, 25] width 69 height 25
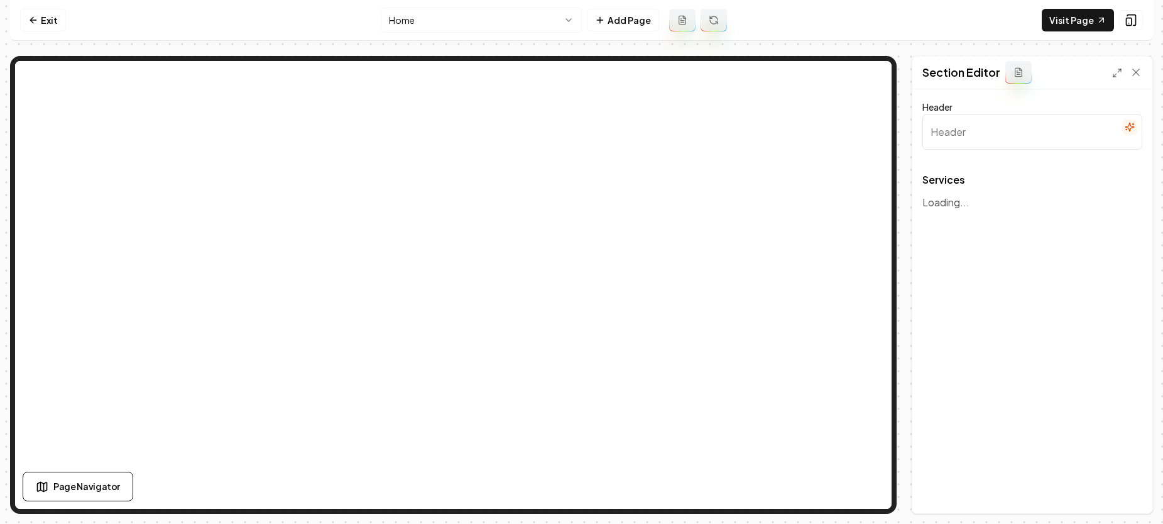
type input "Comprehensive Roofing & Construction Services"
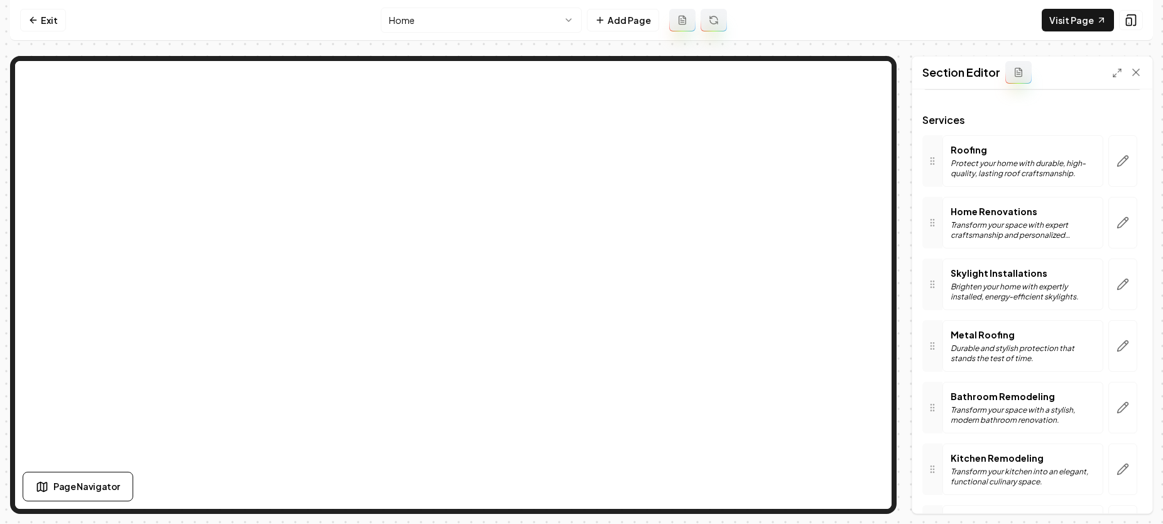
scroll to position [202, 0]
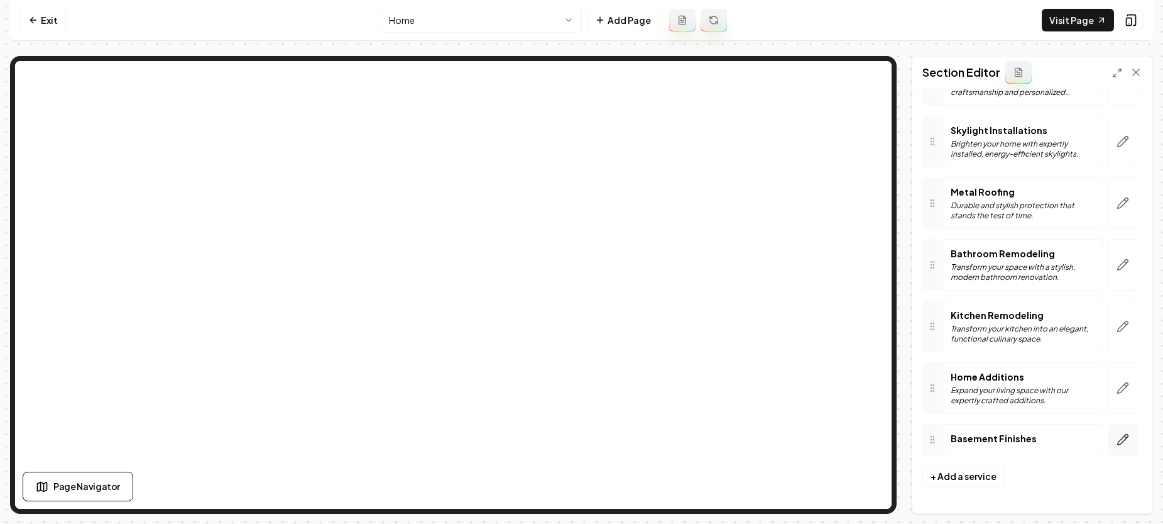
click at [1117, 438] on icon "button" at bounding box center [1123, 439] width 13 height 13
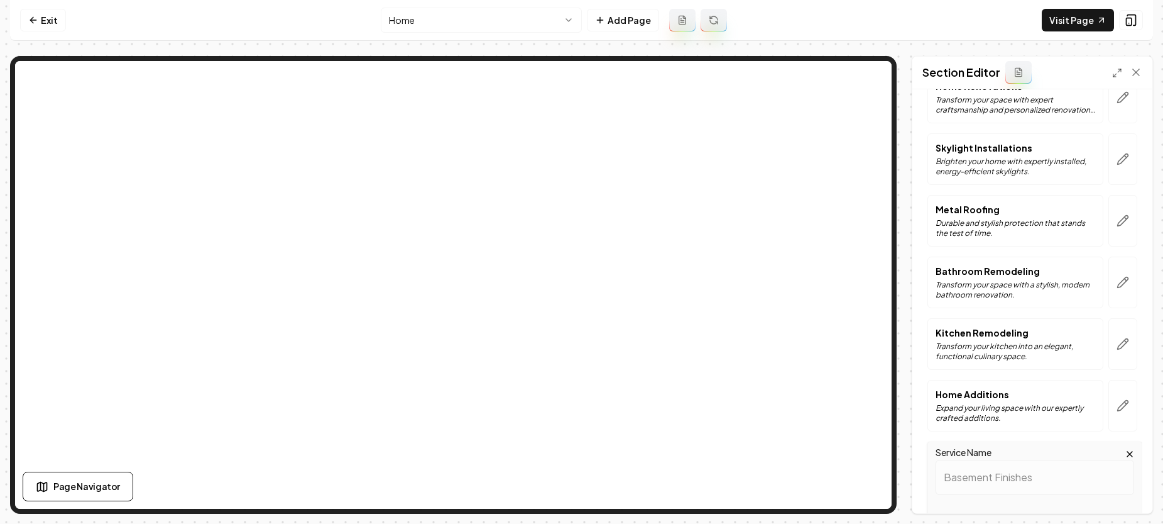
scroll to position [502, 0]
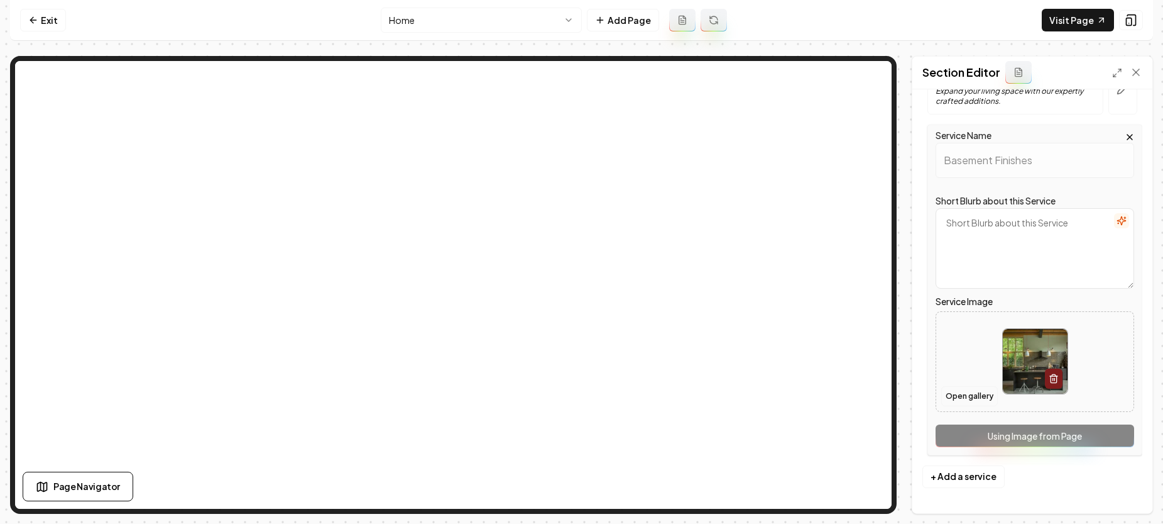
click at [970, 394] on button "Open gallery" at bounding box center [969, 396] width 57 height 20
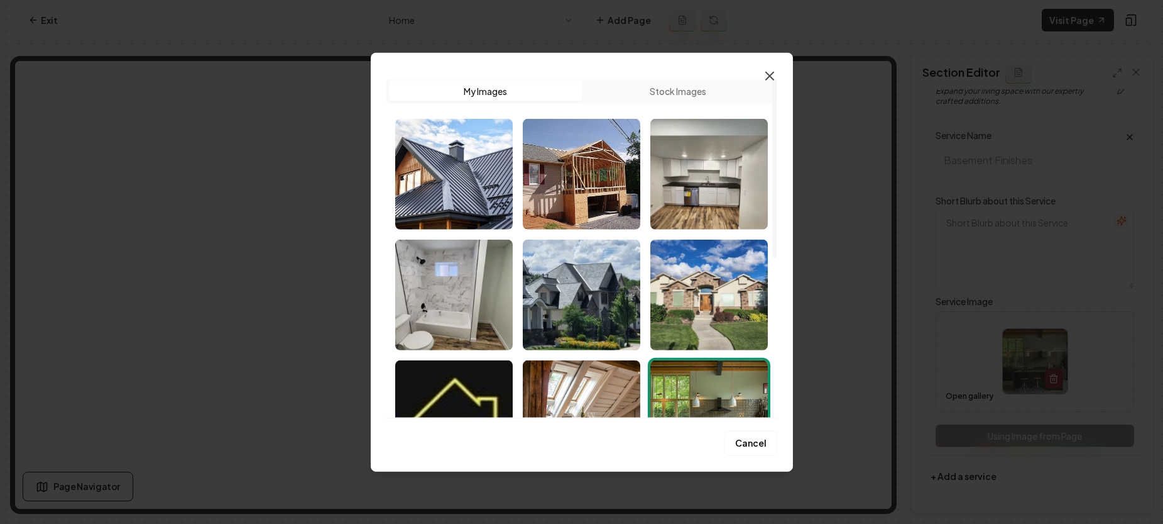
click at [770, 75] on icon "button" at bounding box center [770, 76] width 8 height 8
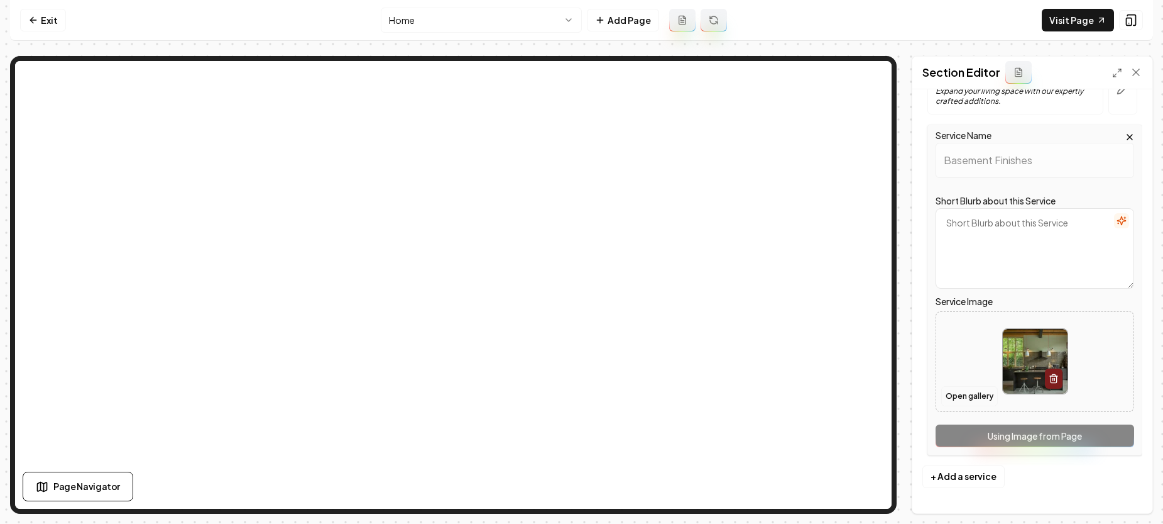
click at [957, 399] on button "Open gallery" at bounding box center [969, 396] width 57 height 20
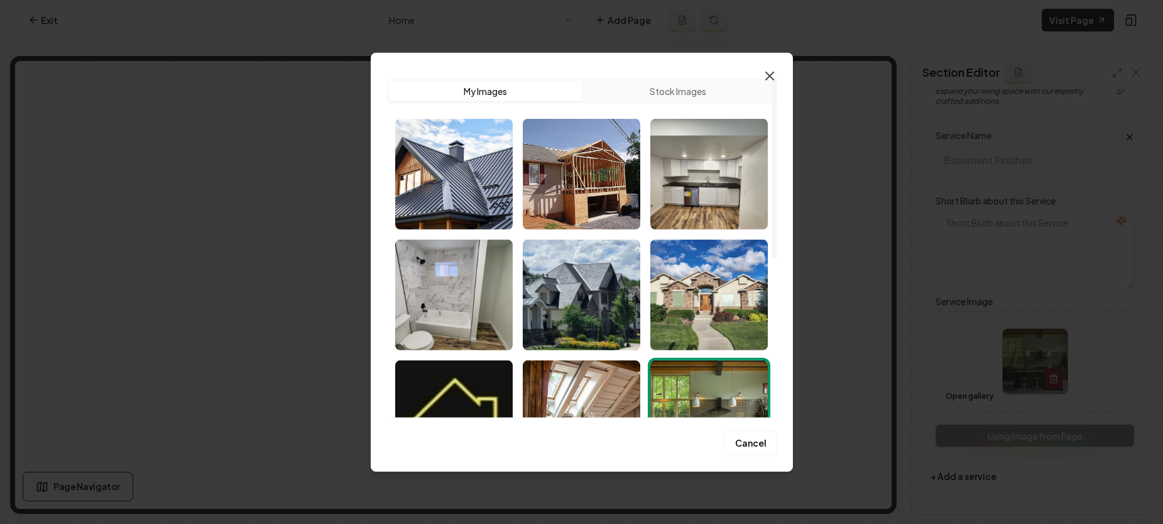
click at [772, 70] on icon "button" at bounding box center [769, 75] width 15 height 15
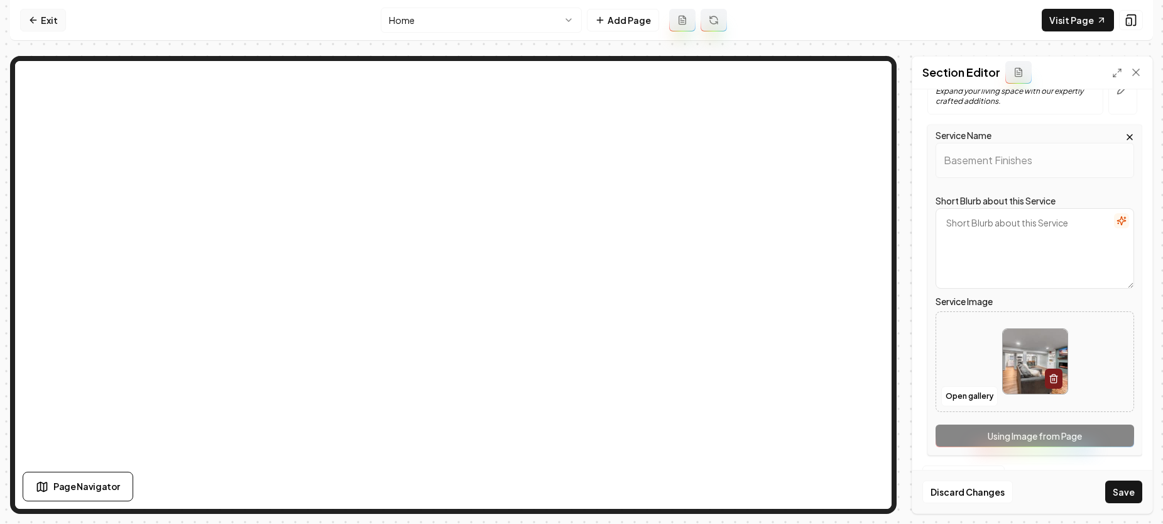
click at [31, 23] on icon at bounding box center [33, 20] width 10 height 10
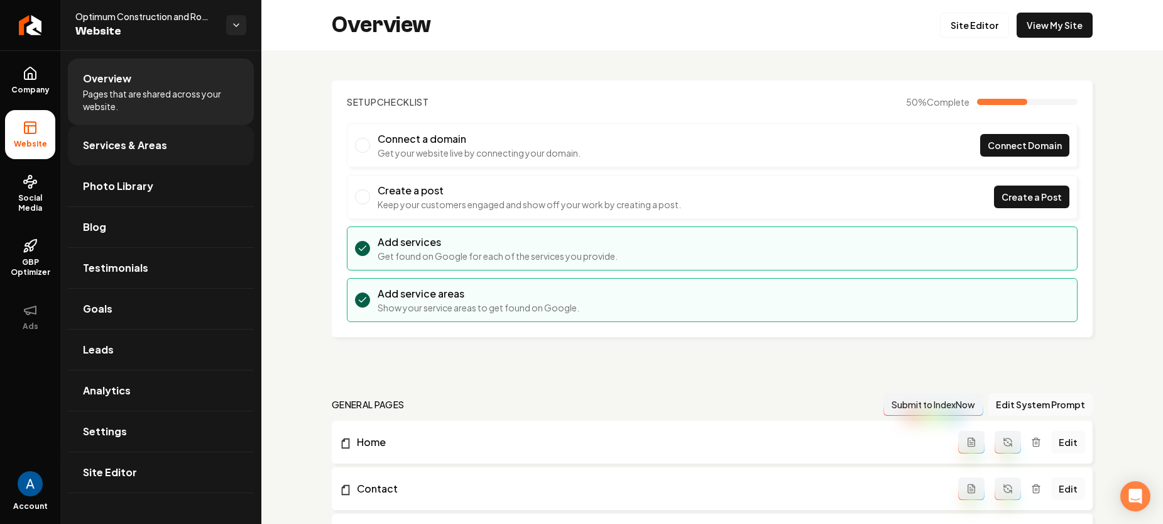
click at [111, 138] on span "Services & Areas" at bounding box center [125, 145] width 84 height 15
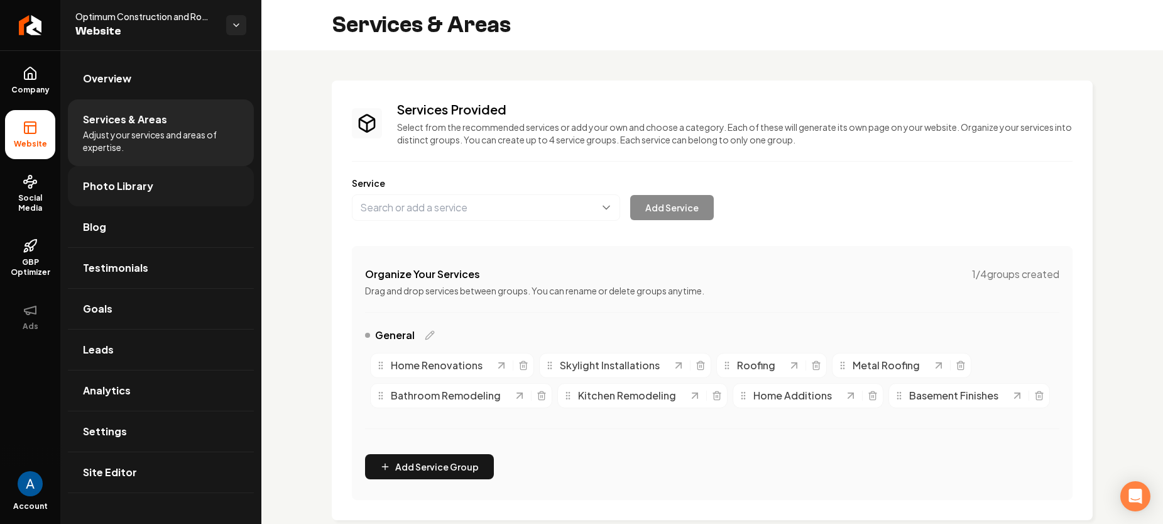
click at [104, 180] on span "Photo Library" at bounding box center [118, 185] width 70 height 15
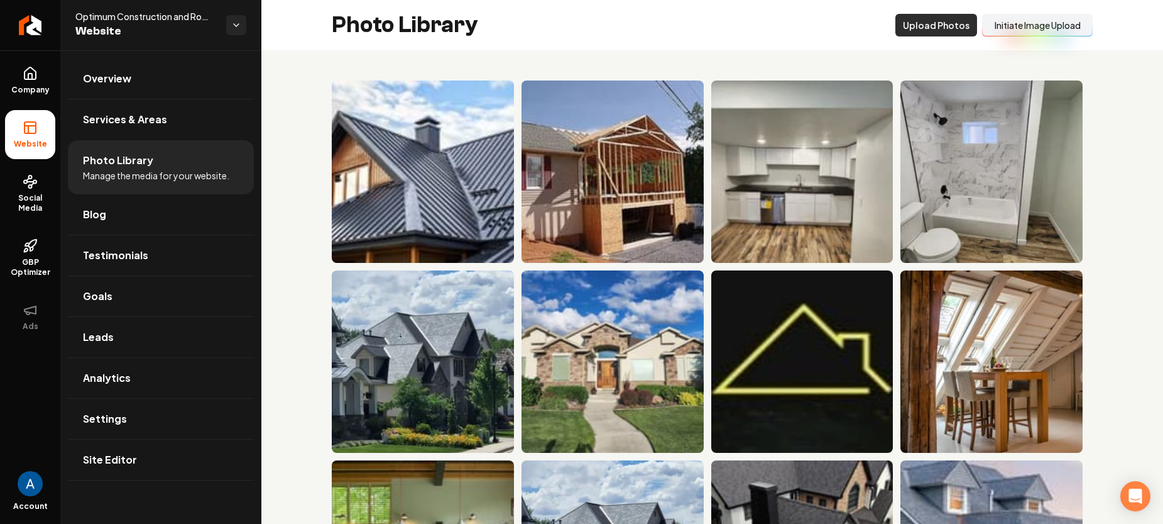
click at [939, 32] on button "Upload Photos" at bounding box center [937, 25] width 82 height 23
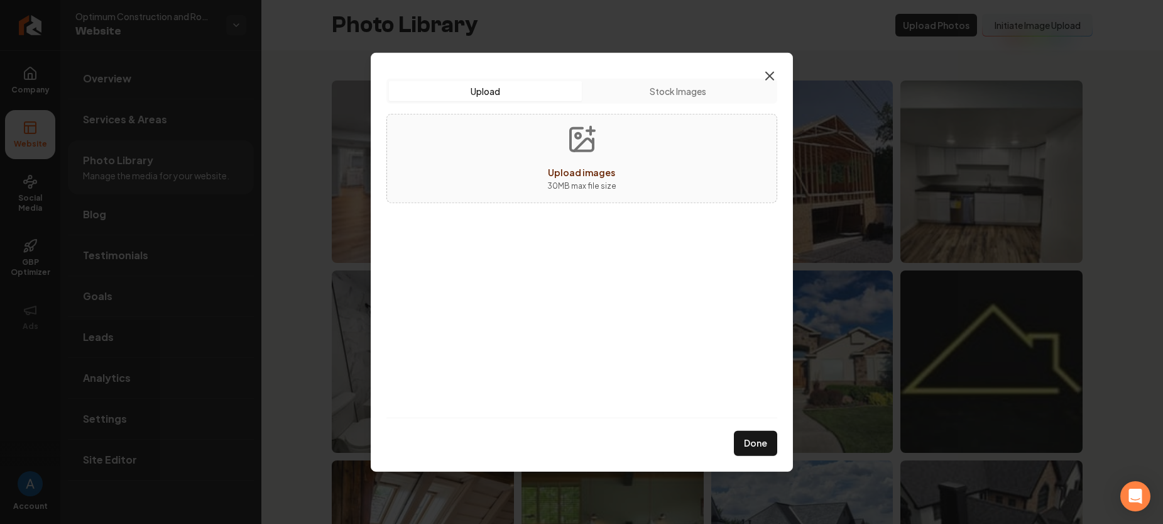
click at [770, 75] on icon "button" at bounding box center [770, 76] width 8 height 8
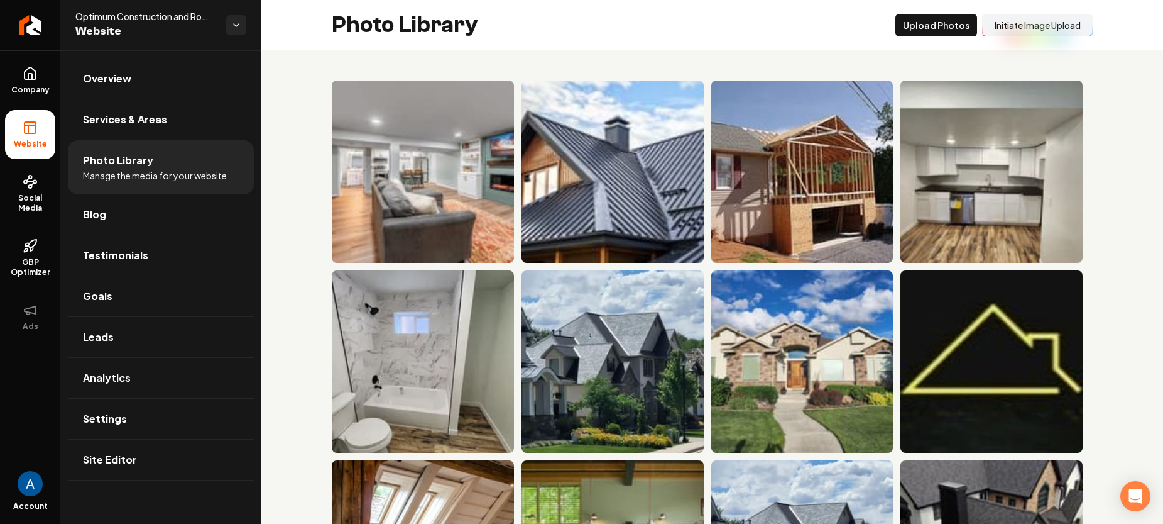
click at [644, 35] on div "Photo Library Upload Photos Initiate Image Upload" at bounding box center [712, 25] width 902 height 50
click at [896, 30] on button "Upload Photos" at bounding box center [937, 25] width 82 height 23
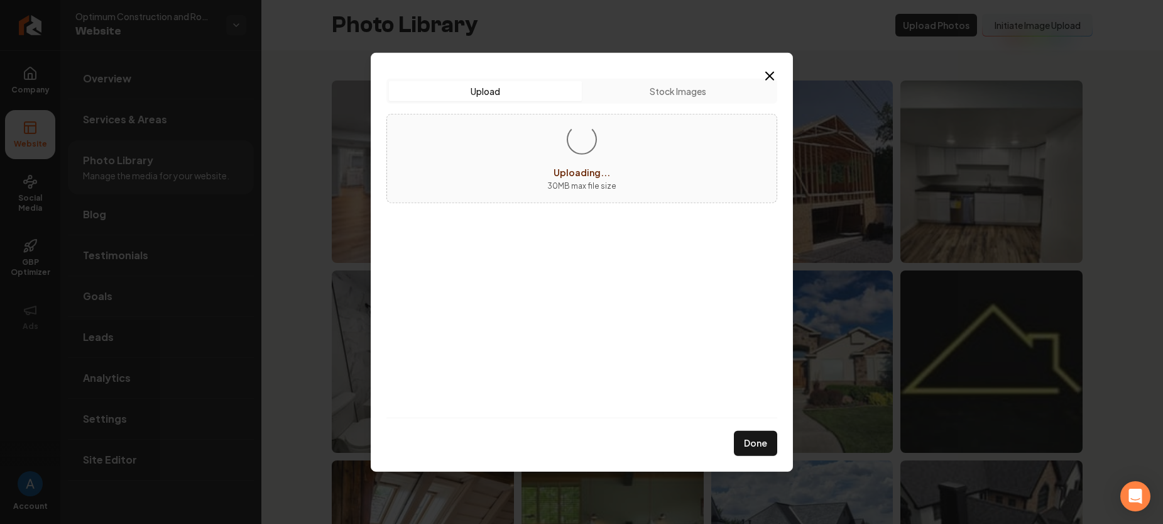
click at [577, 268] on div "Upload Upload Stock Images Loading... Uploading... 30 MB max file size" at bounding box center [582, 247] width 391 height 339
click at [598, 300] on div "Upload Upload Stock Images Loading... Uploading... 30 MB max file size" at bounding box center [582, 247] width 391 height 339
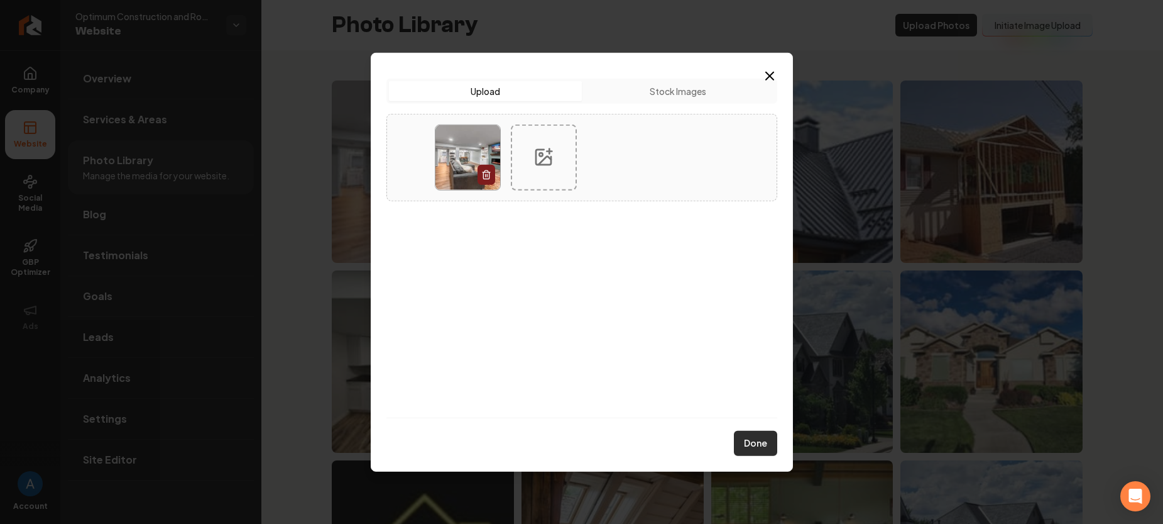
click at [750, 452] on button "Done" at bounding box center [755, 443] width 43 height 25
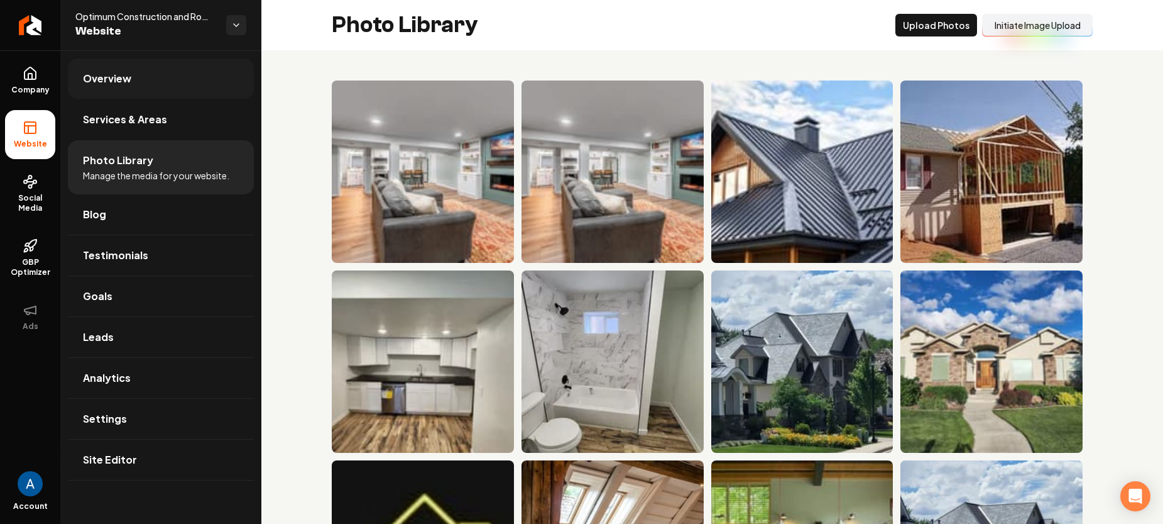
click at [119, 82] on span "Overview" at bounding box center [107, 78] width 48 height 15
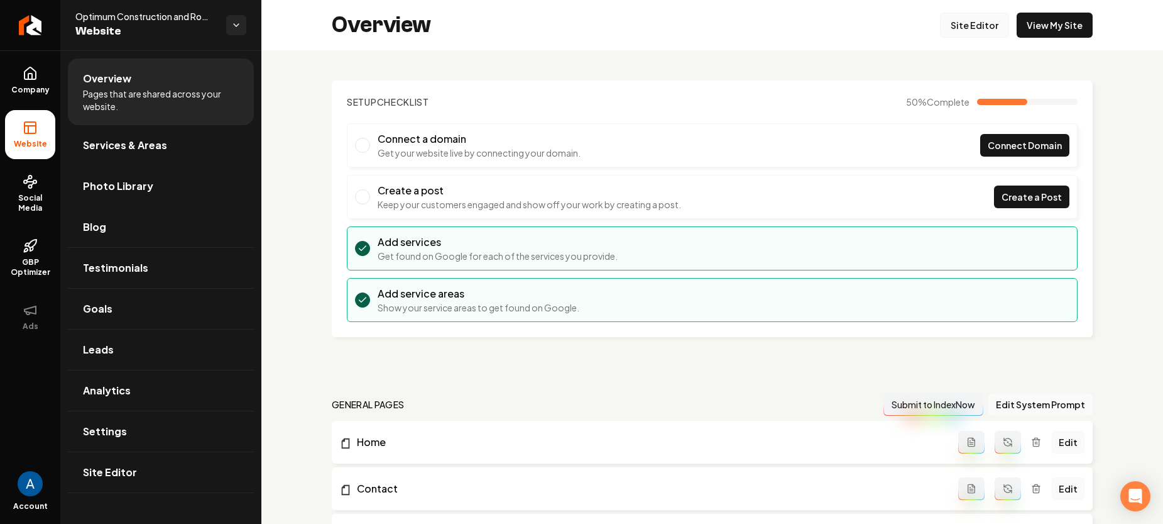
click at [952, 21] on link "Site Editor" at bounding box center [974, 25] width 69 height 25
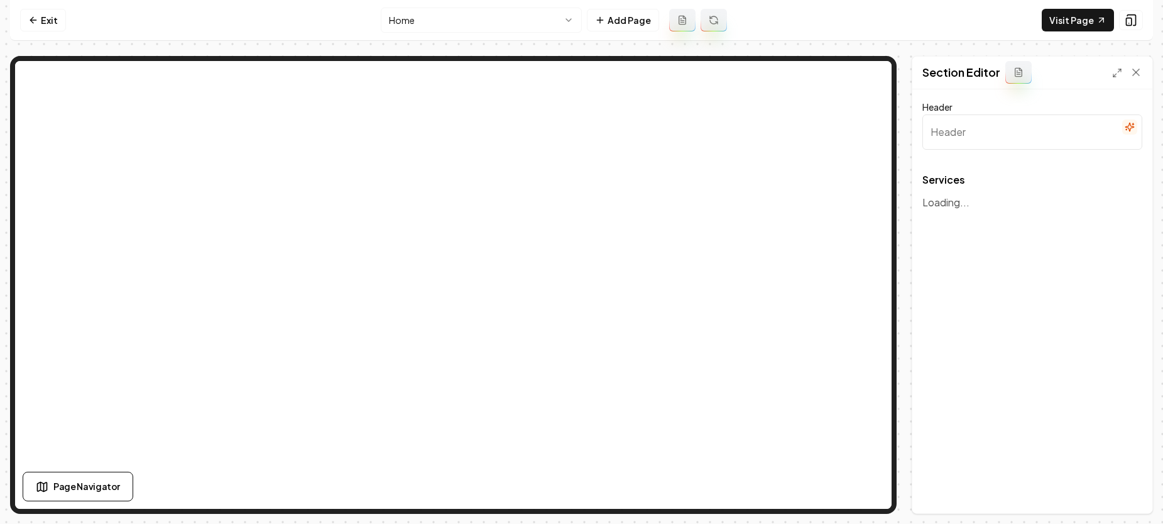
type input "Comprehensive Roofing & Construction Services"
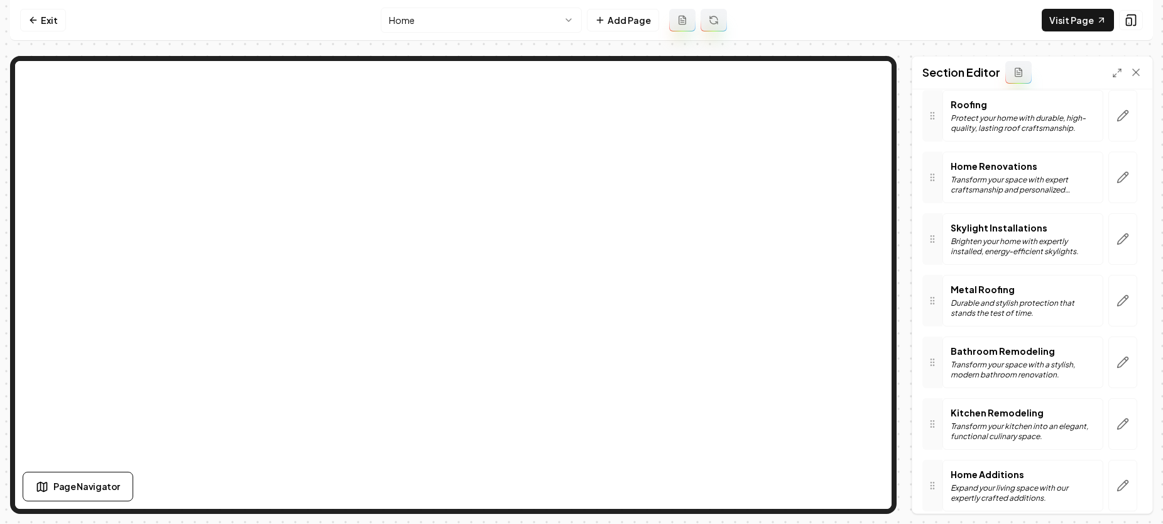
scroll to position [222, 0]
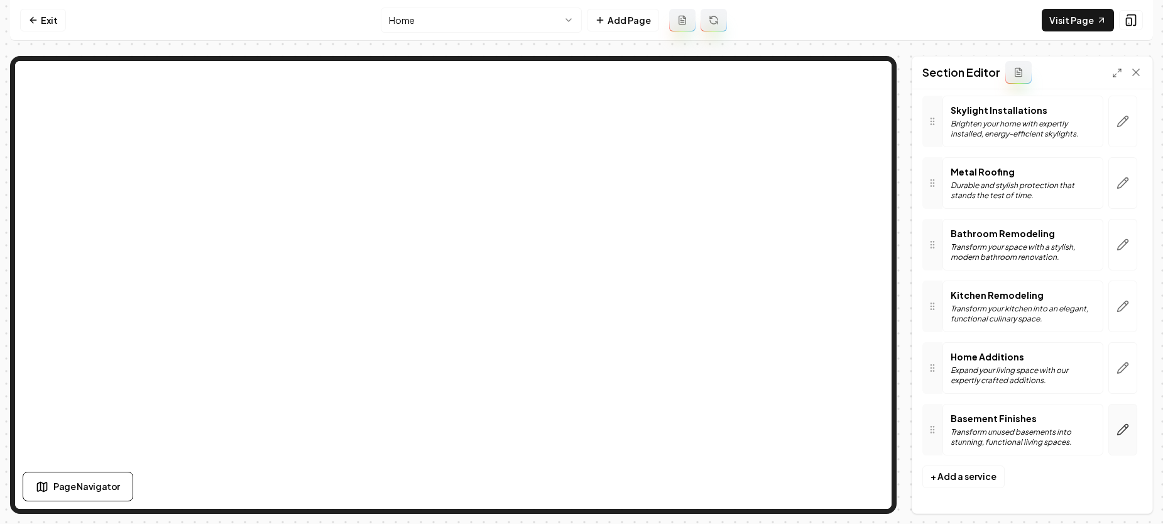
click at [1117, 435] on icon "button" at bounding box center [1123, 429] width 13 height 13
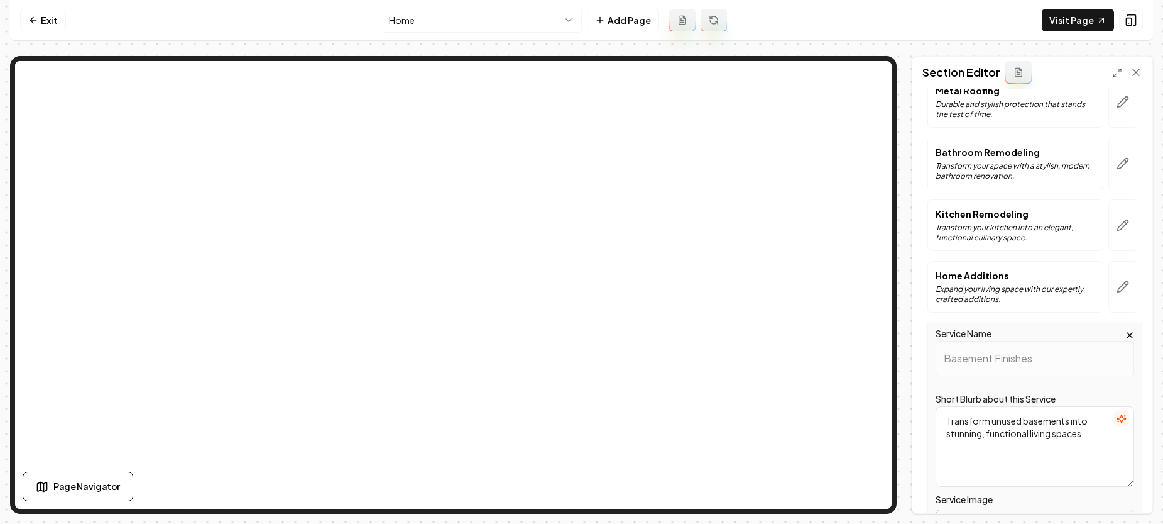
scroll to position [478, 0]
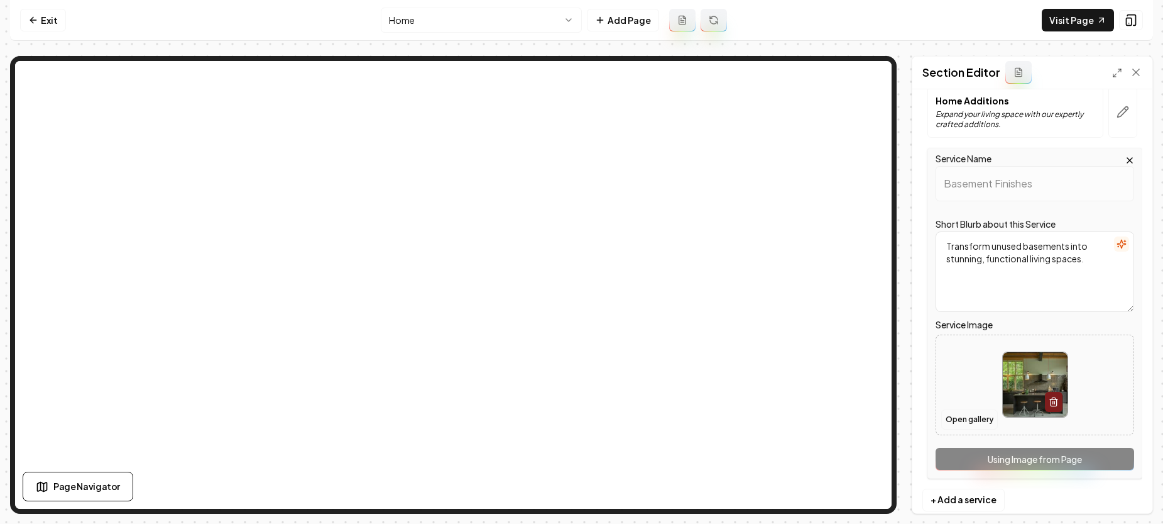
click at [978, 419] on button "Open gallery" at bounding box center [969, 419] width 57 height 20
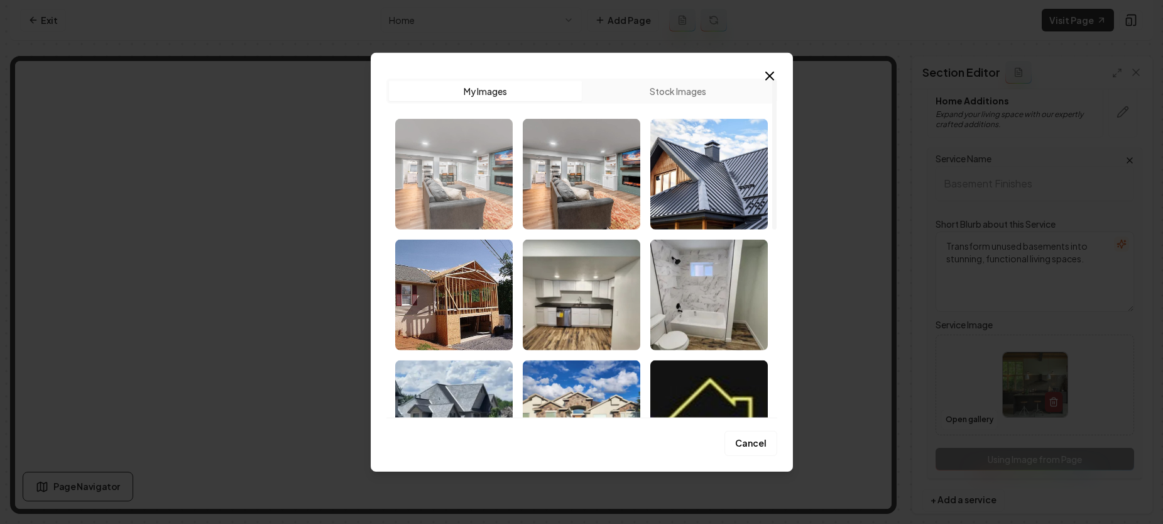
click at [476, 179] on img "Select image image_68c198275c7cd75eb8f5166b.webp" at bounding box center [454, 173] width 118 height 111
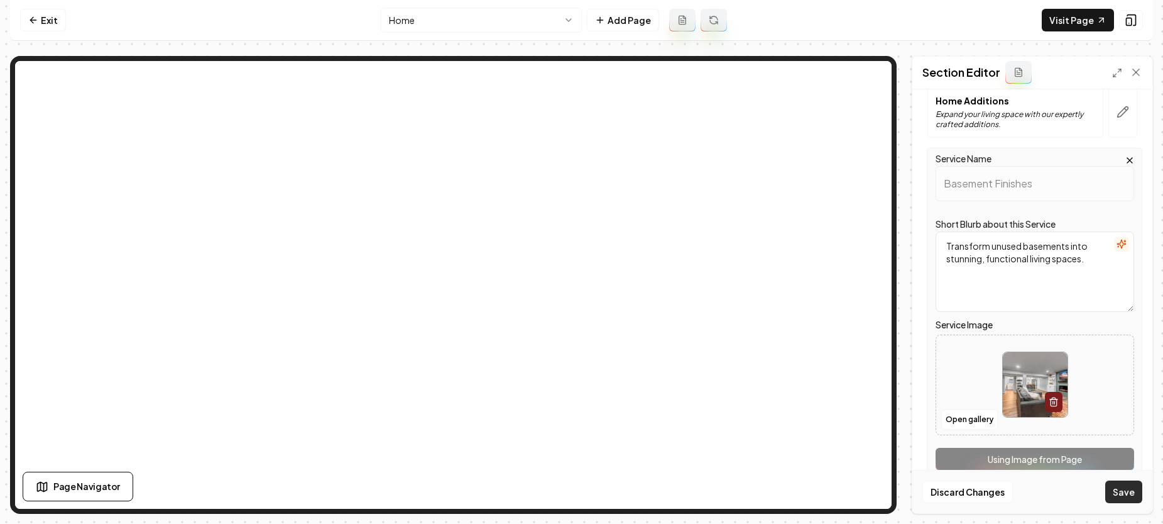
click at [1121, 489] on button "Save" at bounding box center [1124, 491] width 37 height 23
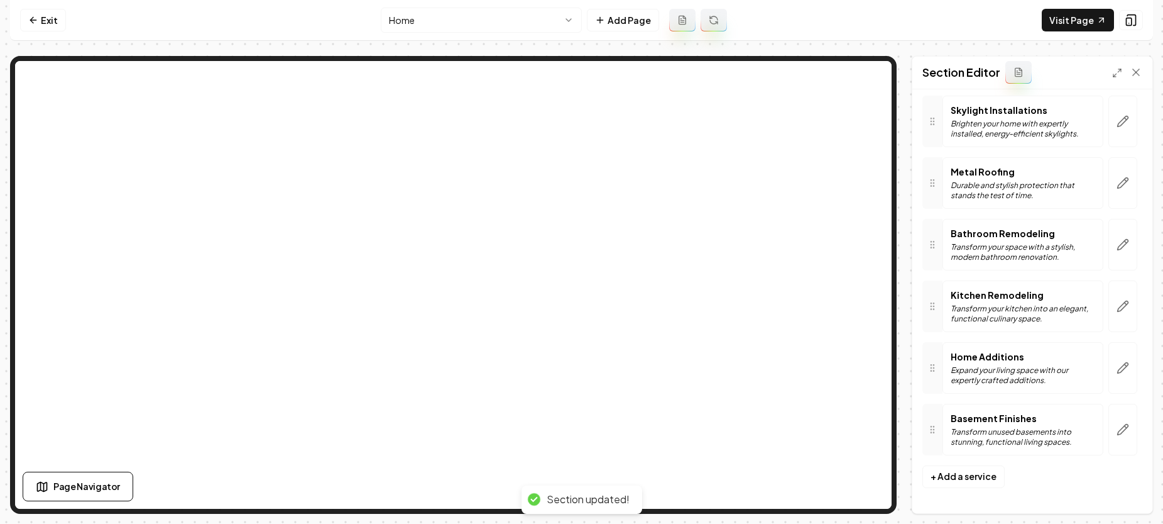
scroll to position [222, 0]
click at [1140, 70] on icon at bounding box center [1136, 72] width 13 height 13
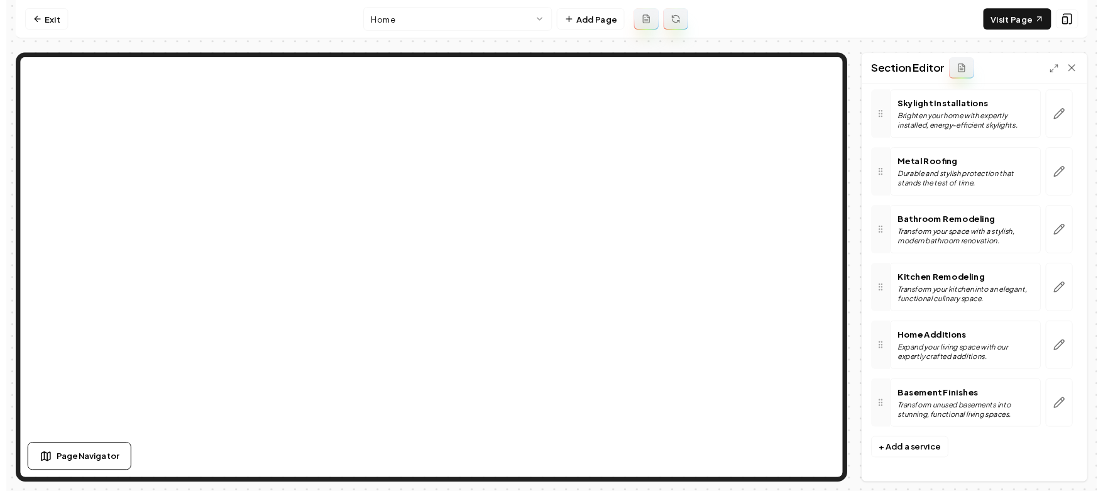
scroll to position [0, 0]
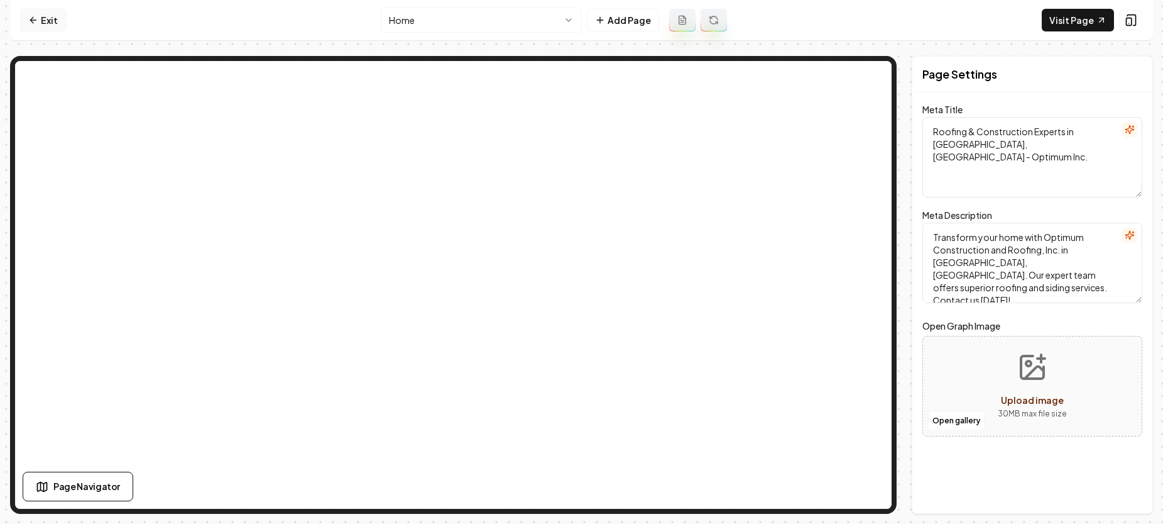
click at [43, 13] on link "Exit" at bounding box center [43, 20] width 46 height 23
